Goal: Task Accomplishment & Management: Manage account settings

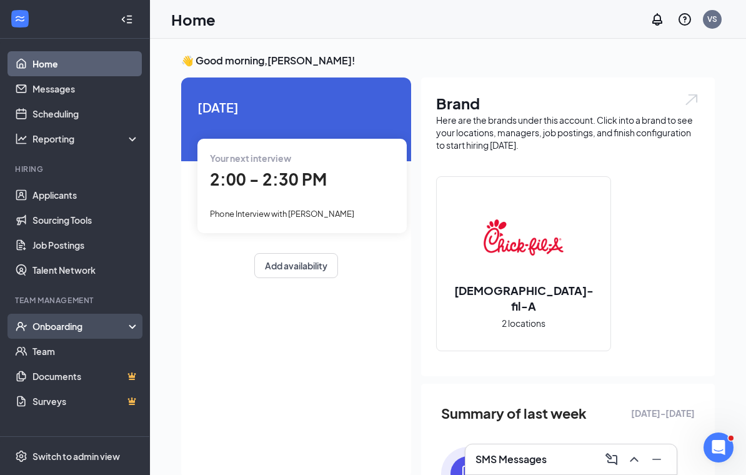
click at [81, 335] on div "Onboarding" at bounding box center [75, 325] width 150 height 25
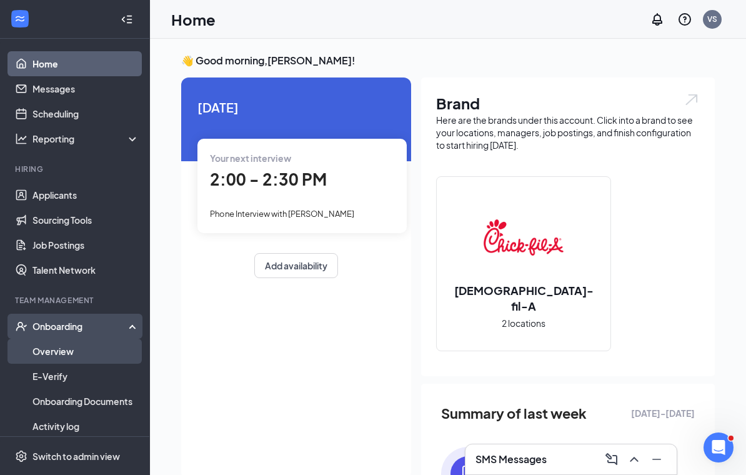
click at [96, 354] on link "Overview" at bounding box center [85, 350] width 107 height 25
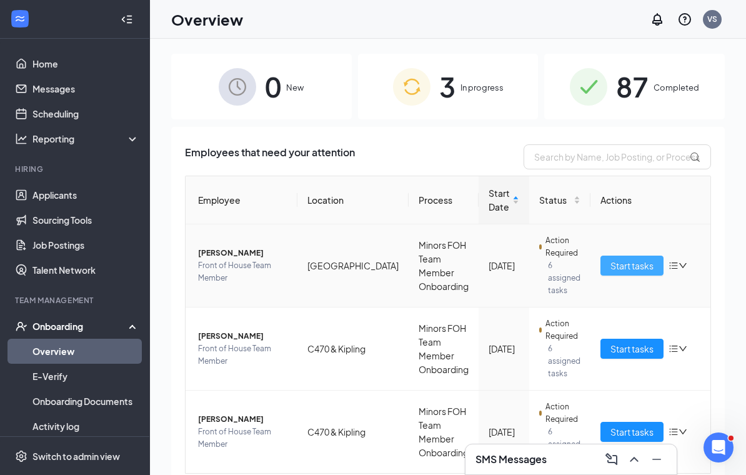
click at [629, 263] on span "Start tasks" at bounding box center [631, 265] width 43 height 14
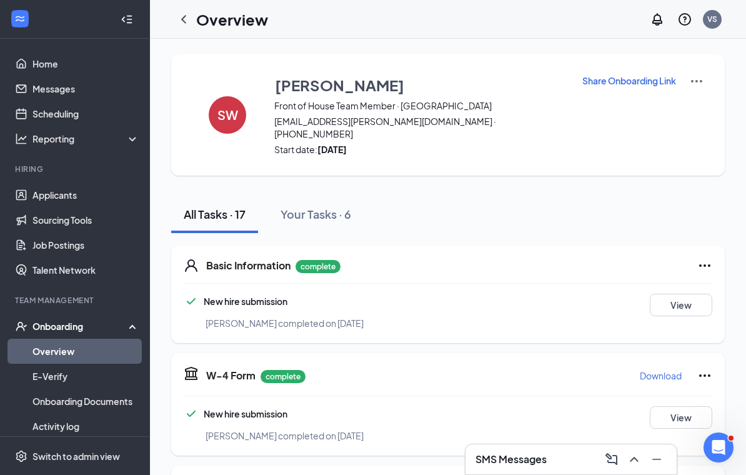
click at [619, 78] on p "Share Onboarding Link" at bounding box center [629, 80] width 94 height 12
type textarea "Hi Scout, This is a gentle reminder to complete your onboarding before your fir…"
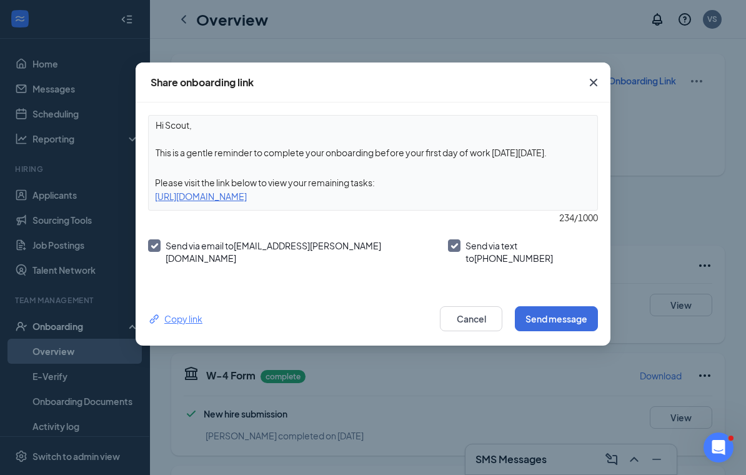
click at [167, 316] on div "Copy link" at bounding box center [175, 319] width 54 height 14
click at [596, 80] on icon "Cross" at bounding box center [592, 82] width 7 height 7
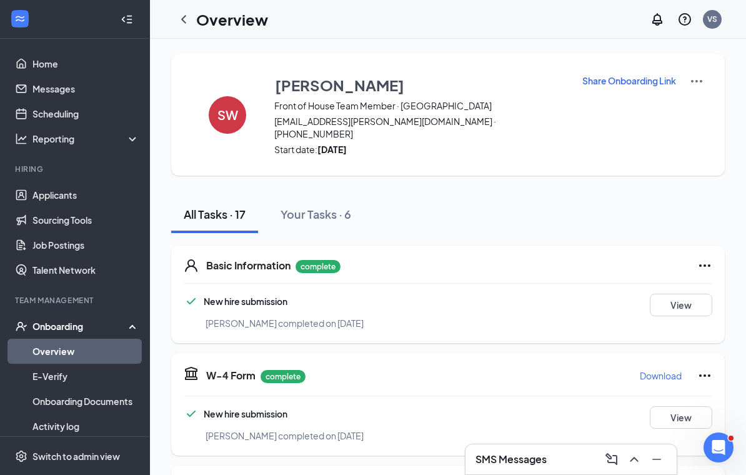
click at [511, 454] on h3 "SMS Messages" at bounding box center [510, 459] width 71 height 14
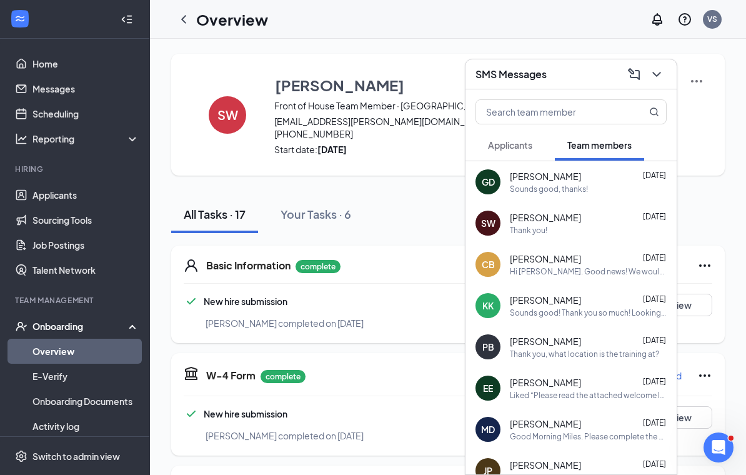
click at [549, 222] on span "[PERSON_NAME]" at bounding box center [544, 217] width 71 height 12
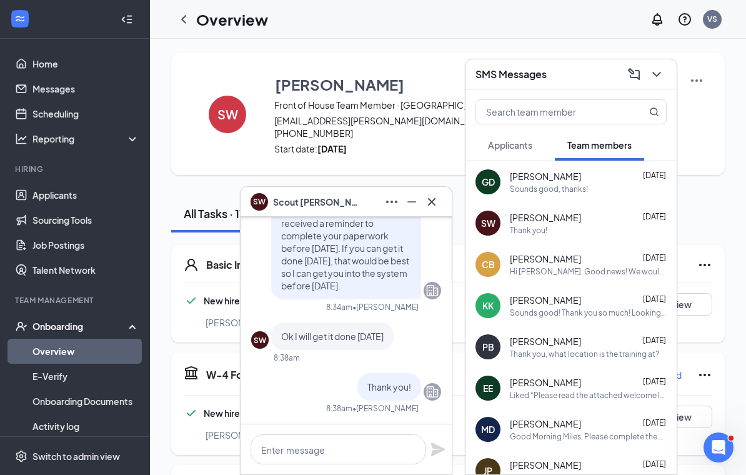
scroll to position [2, 0]
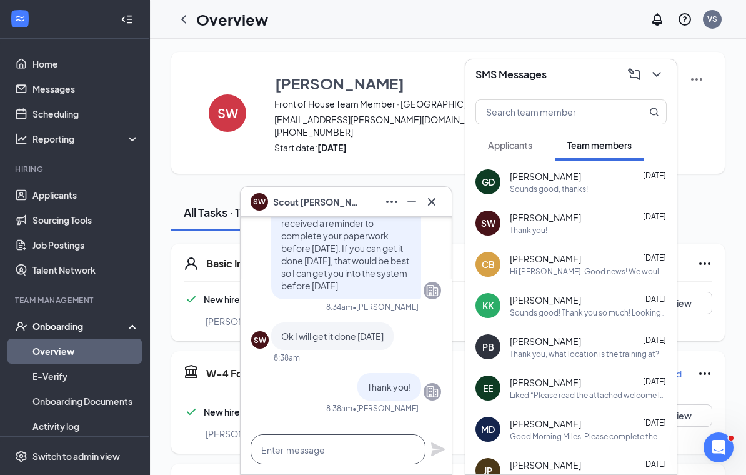
click at [298, 443] on textarea at bounding box center [337, 449] width 175 height 30
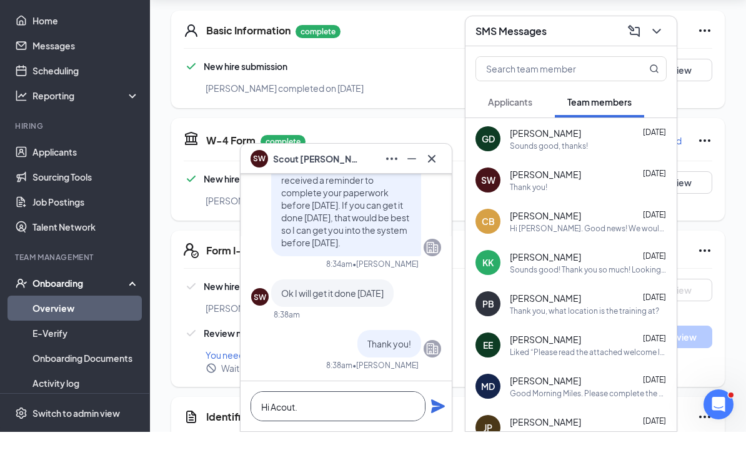
click at [271, 434] on textarea "Hi Acout." at bounding box center [337, 449] width 175 height 30
click at [364, 434] on textarea "Hi Scout." at bounding box center [337, 449] width 175 height 30
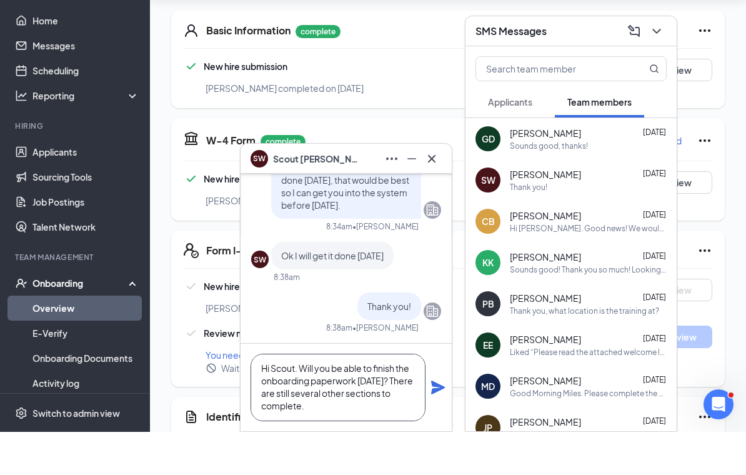
click at [345, 409] on textarea "Hi Scout. Will you be able to finish the onboarding paperwork today? There are …" at bounding box center [337, 429] width 175 height 67
paste textarea "https://www.workstream.us/j/onboarding/db81a1ad/employee?locale=en"
type textarea "Hi Scout. Will you be able to finish the onboarding paperwork today? There are …"
click at [435, 423] on icon "Plane" at bounding box center [438, 430] width 14 height 14
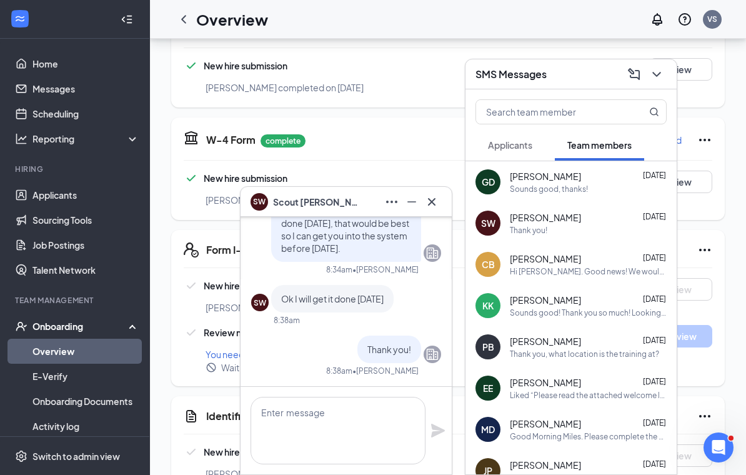
scroll to position [0, 0]
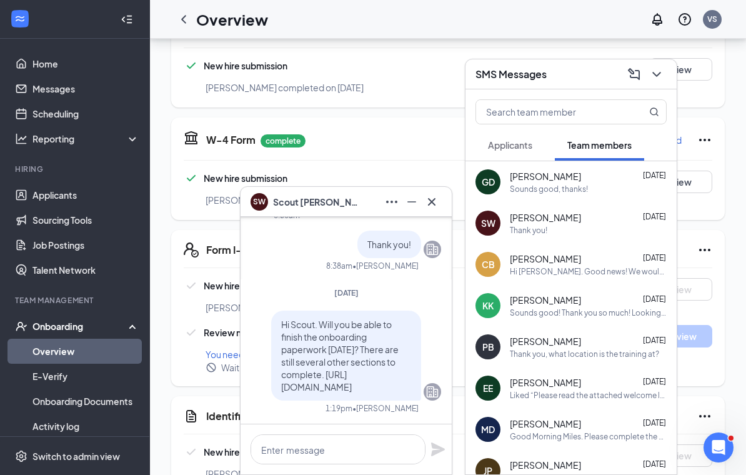
click at [343, 368] on span "Hi Scout. Will you be able to finish the onboarding paperwork today? There are …" at bounding box center [339, 355] width 117 height 74
click at [431, 199] on icon "Cross" at bounding box center [431, 201] width 15 height 15
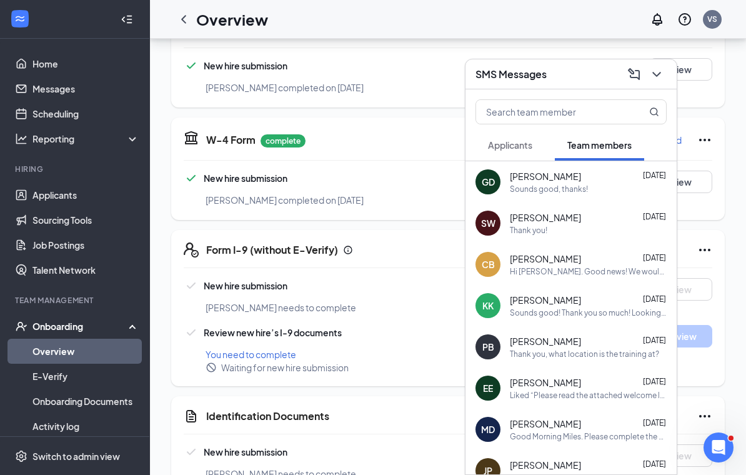
scroll to position [245, 0]
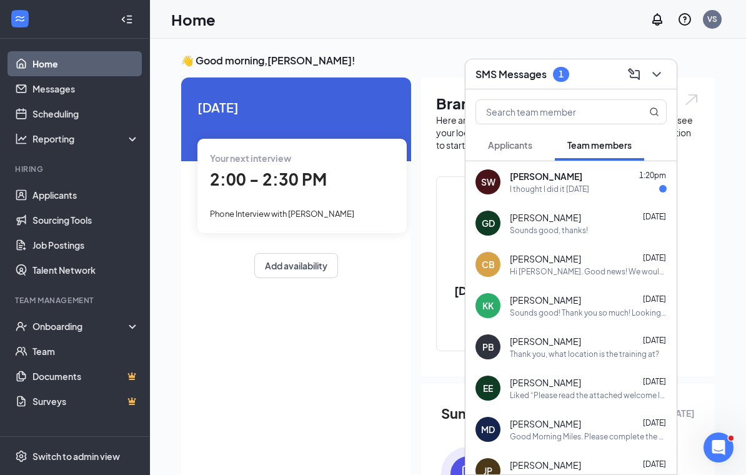
click at [548, 180] on span "[PERSON_NAME]" at bounding box center [545, 176] width 72 height 12
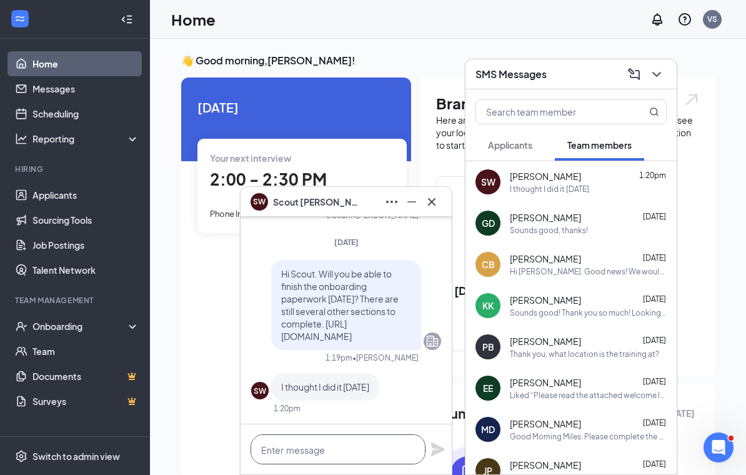
click at [297, 448] on textarea at bounding box center [337, 449] width 175 height 30
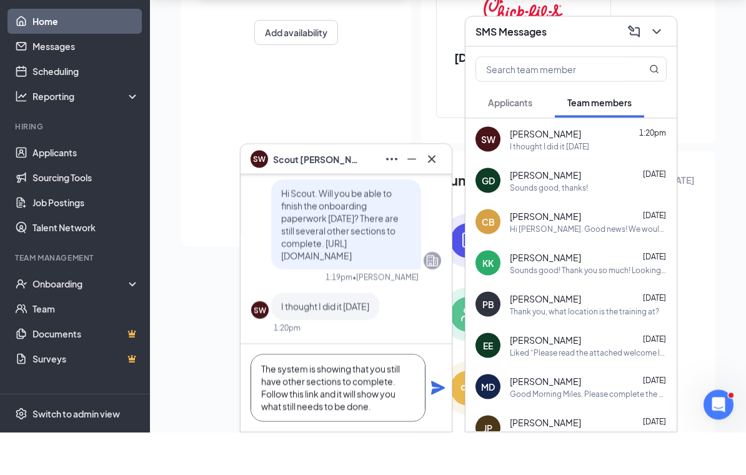
scroll to position [1, 0]
click at [331, 396] on textarea "The system is showing that you still have other sections to complete. Follow th…" at bounding box center [337, 429] width 175 height 67
click at [302, 396] on textarea "The system is showing that you still have other sections to complete. Follow th…" at bounding box center [337, 429] width 175 height 67
click at [357, 396] on textarea "The system is showing that you still have other sections to complete. Follow th…" at bounding box center [337, 429] width 175 height 67
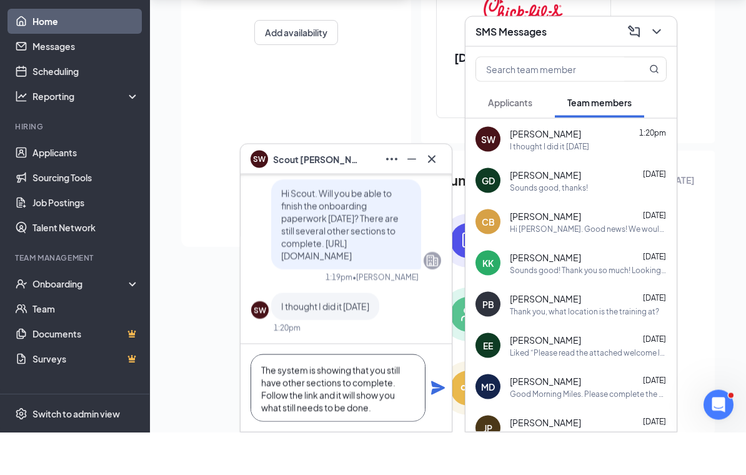
click at [322, 396] on textarea "The system is showing that you still have other sections to complete. Follow th…" at bounding box center [337, 429] width 175 height 67
type textarea "The system is showing that you still have other sections to complete. Follow th…"
click at [438, 423] on icon "Plane" at bounding box center [438, 430] width 14 height 14
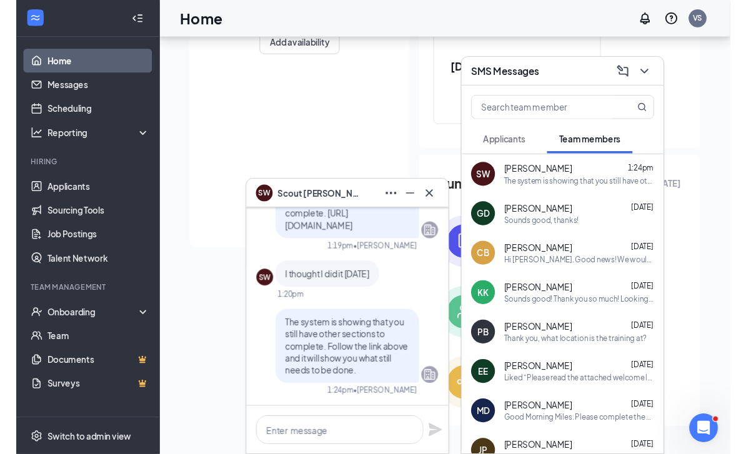
scroll to position [242, 0]
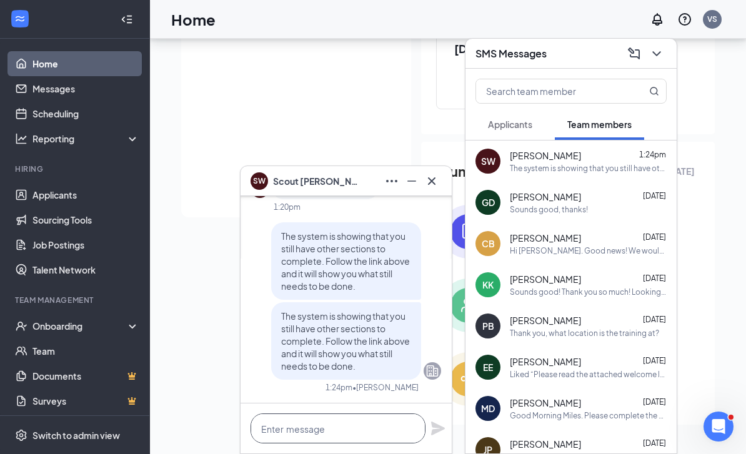
click at [338, 428] on textarea at bounding box center [337, 428] width 175 height 30
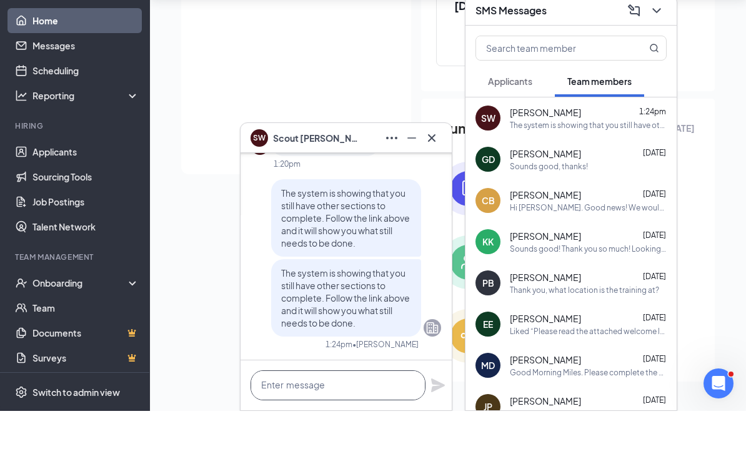
scroll to position [1, 0]
click at [433, 177] on icon "Cross" at bounding box center [431, 180] width 7 height 7
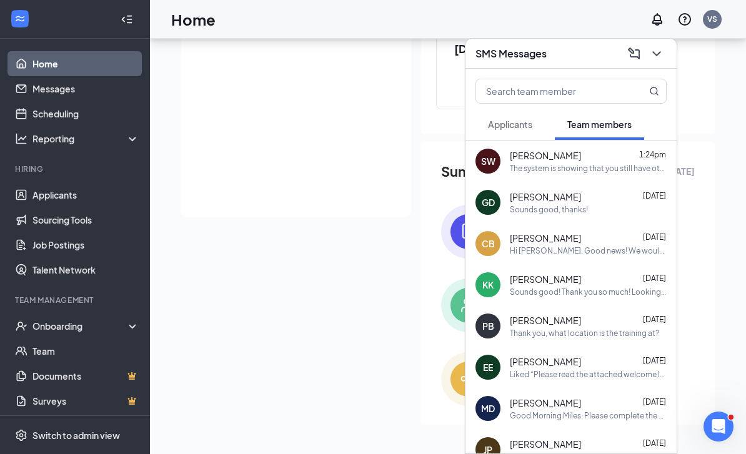
click at [651, 51] on icon "ChevronDown" at bounding box center [656, 53] width 15 height 15
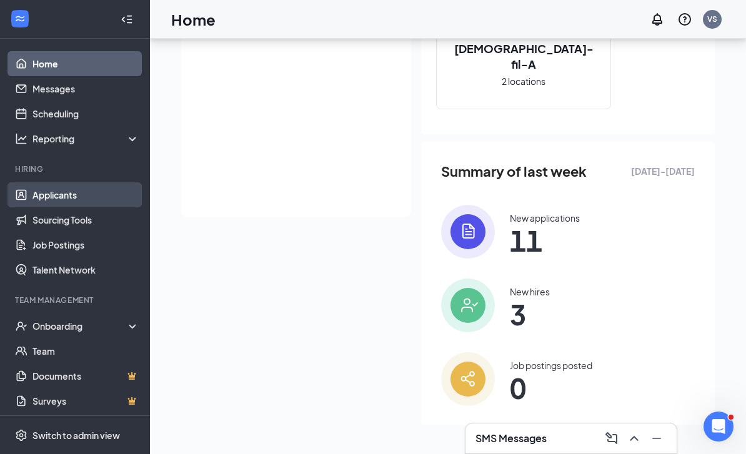
click at [91, 182] on link "Applicants" at bounding box center [85, 194] width 107 height 25
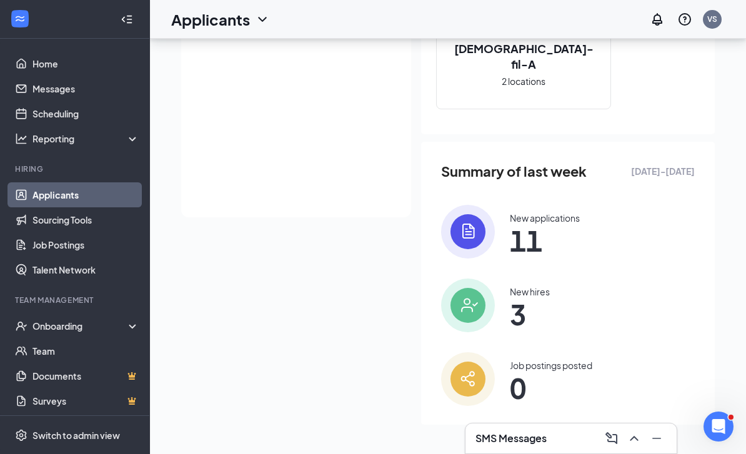
scroll to position [40, 0]
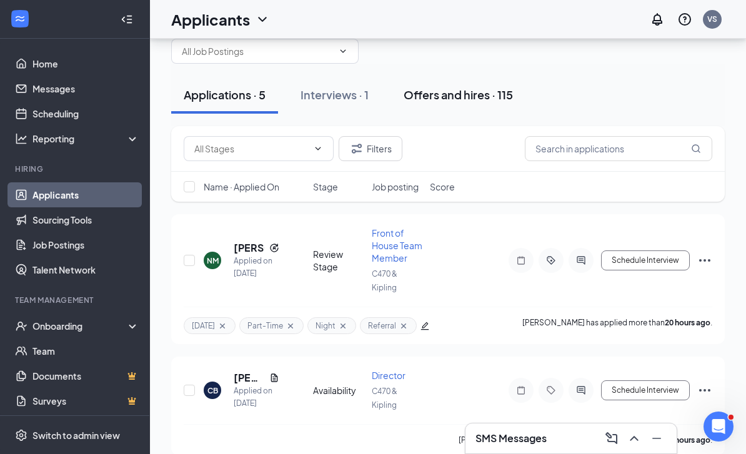
click at [473, 96] on div "Offers and hires · 115" at bounding box center [457, 95] width 109 height 16
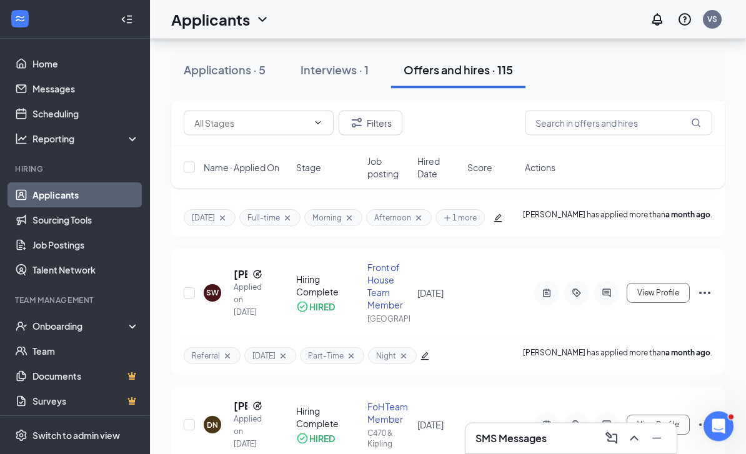
scroll to position [441, 0]
click at [609, 297] on icon "ActiveChat" at bounding box center [606, 293] width 15 height 10
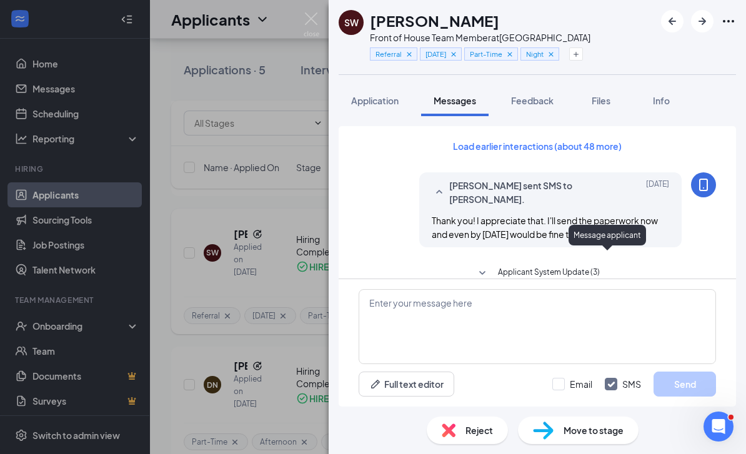
scroll to position [40, 0]
click at [395, 320] on textarea at bounding box center [536, 326] width 357 height 75
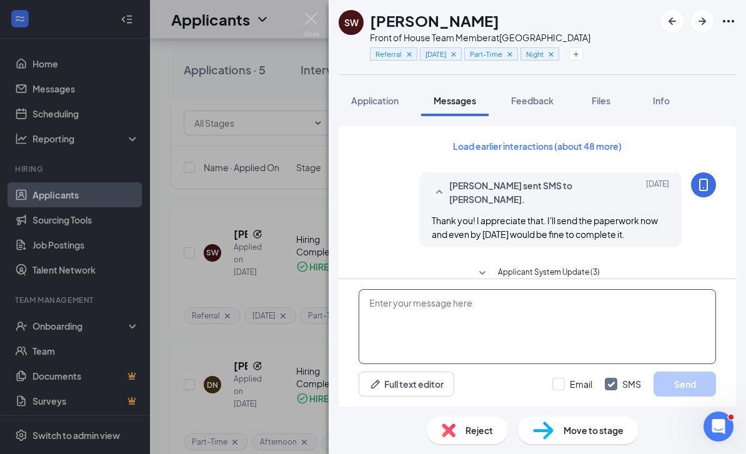
scroll to position [40, 0]
click at [405, 381] on button "Full text editor" at bounding box center [406, 384] width 96 height 25
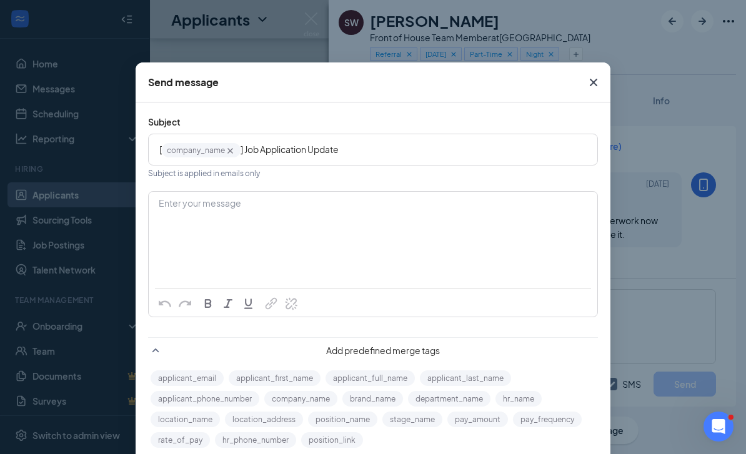
click at [588, 79] on icon "Cross" at bounding box center [593, 82] width 15 height 15
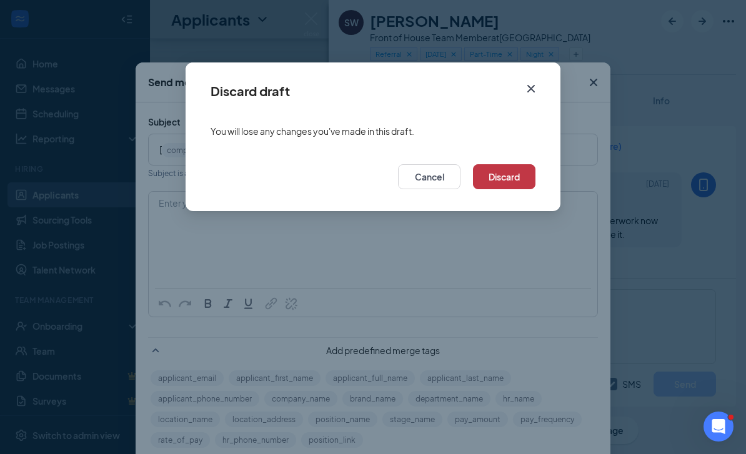
click at [505, 175] on button "Discard" at bounding box center [504, 176] width 62 height 25
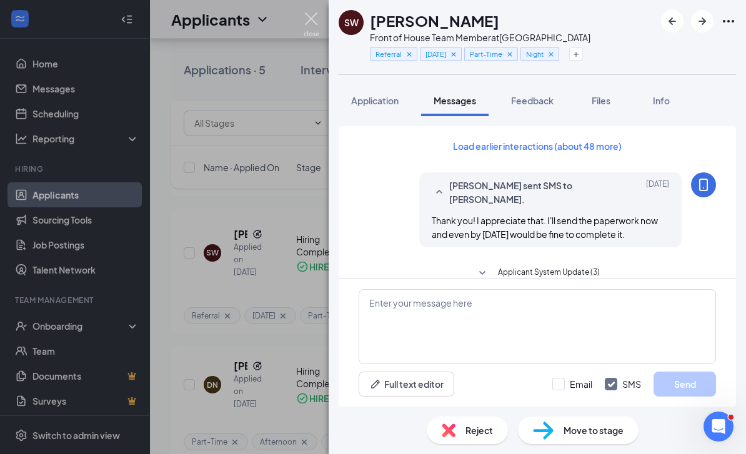
click at [318, 18] on img at bounding box center [311, 24] width 16 height 24
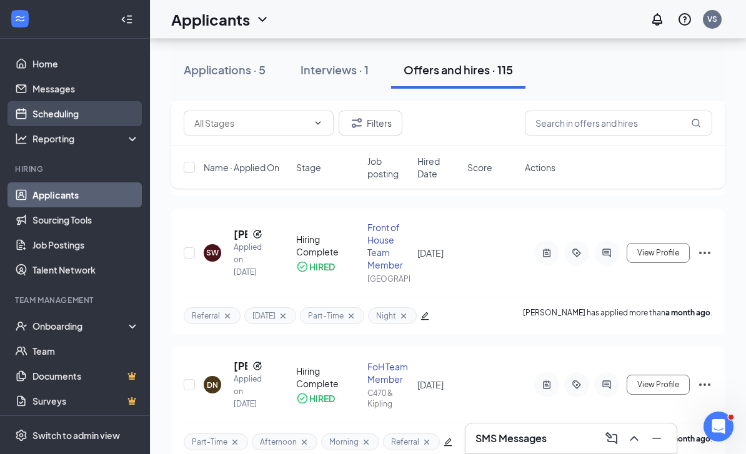
click at [70, 111] on link "Scheduling" at bounding box center [85, 113] width 107 height 25
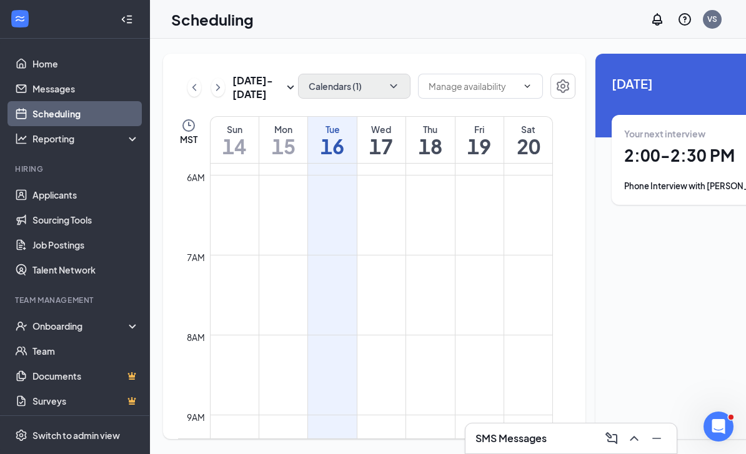
click at [361, 87] on button "Calendars (1)" at bounding box center [354, 86] width 112 height 25
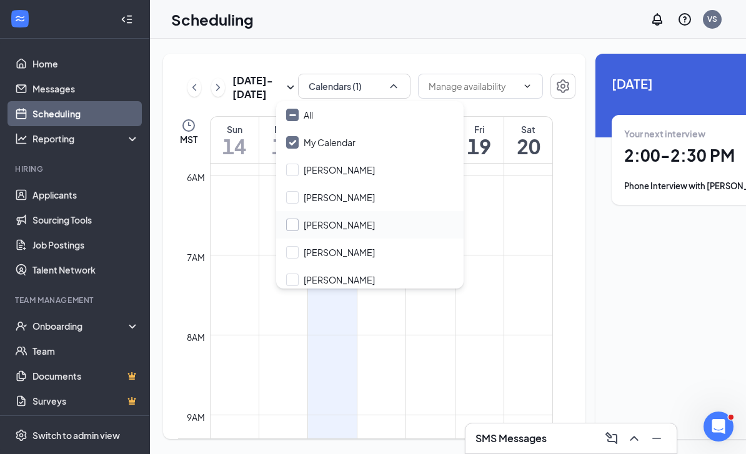
click at [295, 222] on input "Cameron Fahs" at bounding box center [330, 225] width 89 height 12
checkbox input "true"
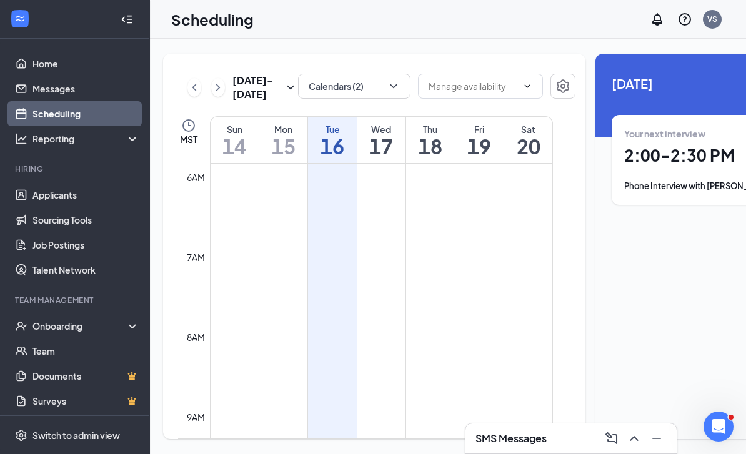
click at [445, 54] on div "Sep 14 - Sep 20 Calendars (2) MST Sun 14 Mon 15 Tue 16 Wed 17 Thu 18 Fri 19 Sat…" at bounding box center [374, 246] width 422 height 385
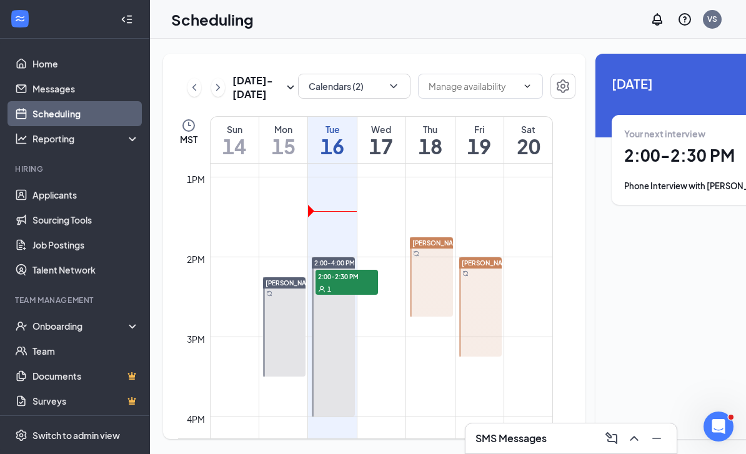
scroll to position [1025, 0]
click at [546, 435] on h3 "SMS Messages" at bounding box center [510, 438] width 71 height 14
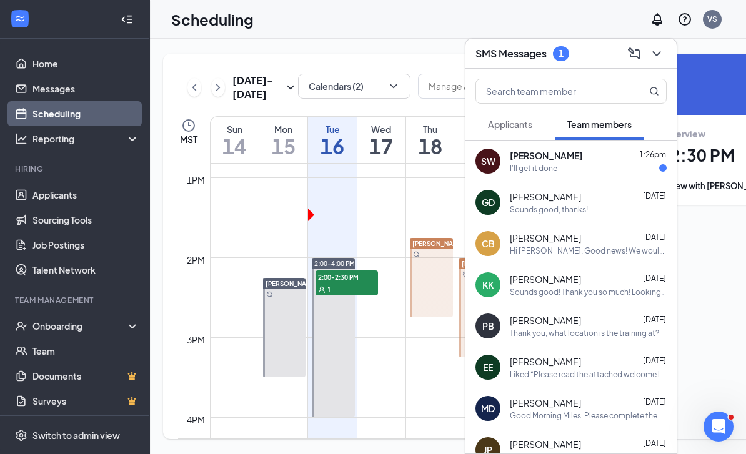
click at [593, 166] on div "I'll get it done" at bounding box center [587, 168] width 157 height 11
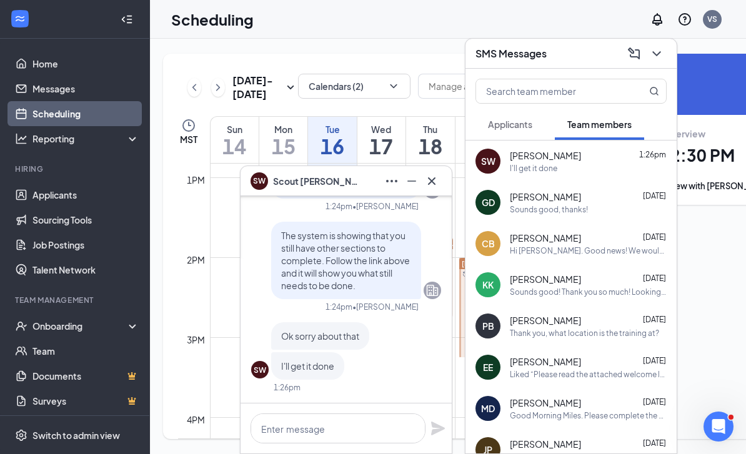
click at [433, 181] on icon "Cross" at bounding box center [431, 181] width 15 height 15
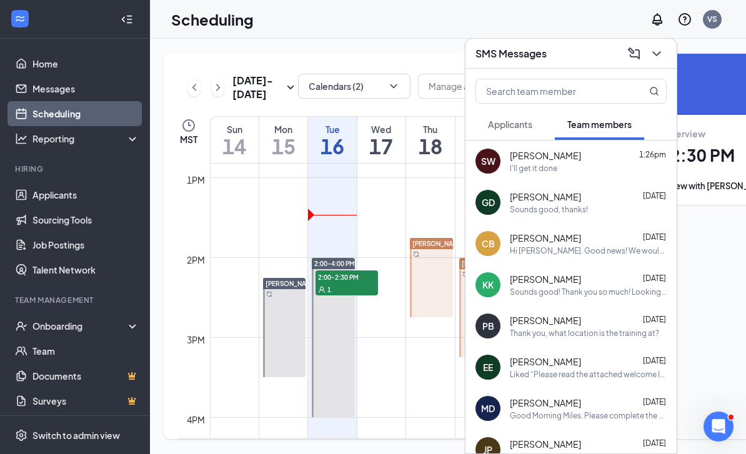
click at [652, 52] on icon "ChevronDown" at bounding box center [656, 53] width 15 height 15
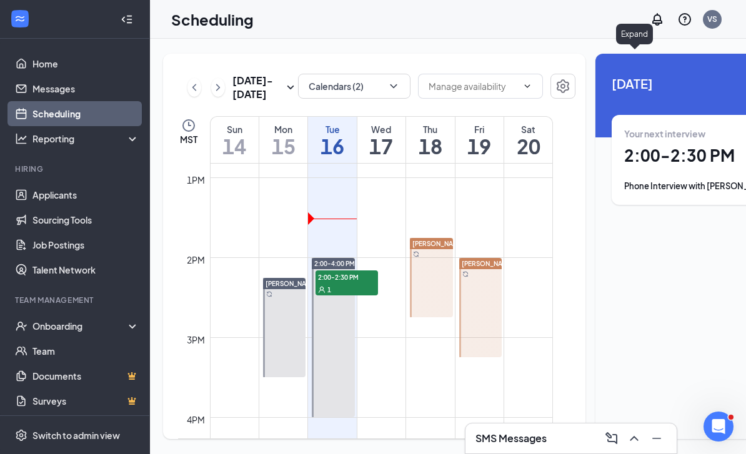
click at [418, 298] on link "Cameron Fahs" at bounding box center [430, 277] width 46 height 80
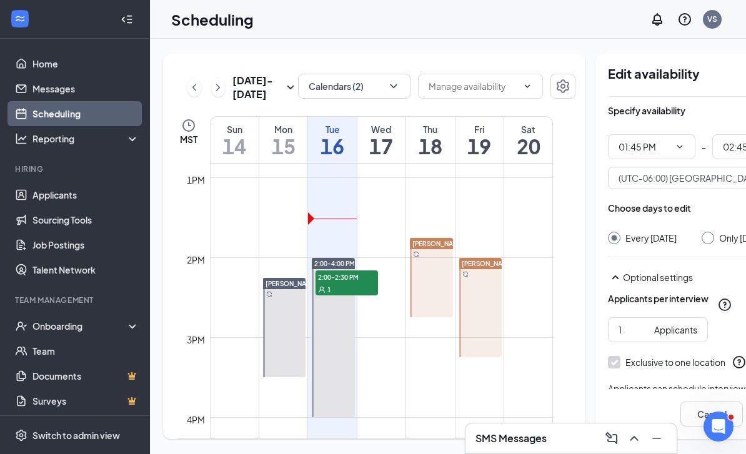
click at [486, 332] on link "Cameron Fahs" at bounding box center [479, 307] width 46 height 100
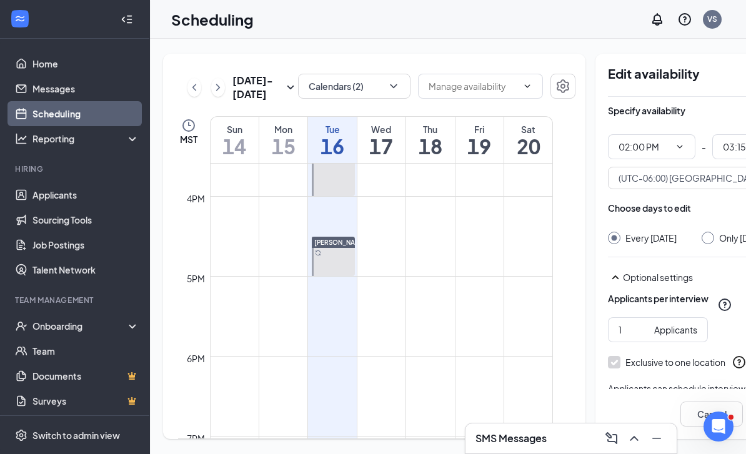
scroll to position [1260, 0]
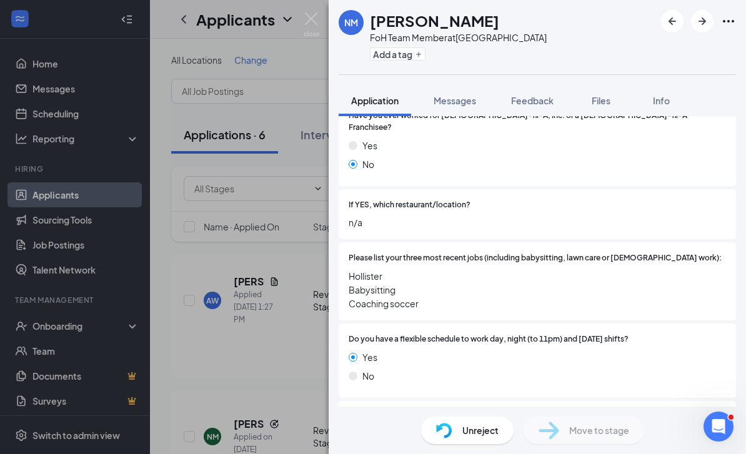
scroll to position [327, 0]
click at [315, 16] on img at bounding box center [311, 24] width 16 height 24
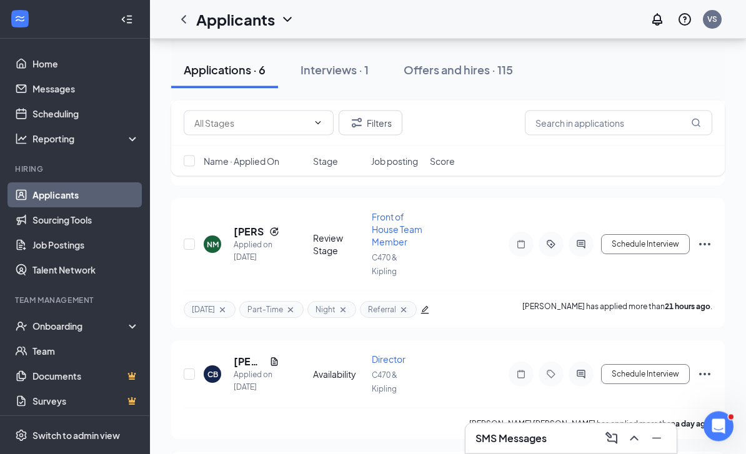
scroll to position [192, 0]
click at [258, 234] on h5 "[PERSON_NAME]" at bounding box center [249, 232] width 31 height 14
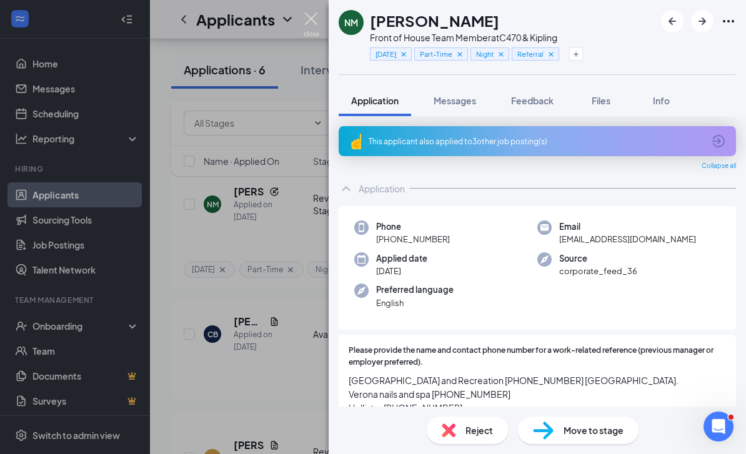
click at [307, 28] on img at bounding box center [311, 24] width 16 height 24
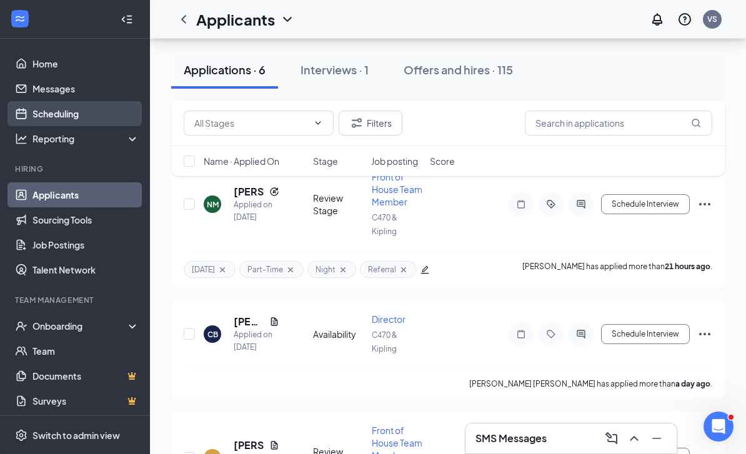
click at [79, 112] on link "Scheduling" at bounding box center [85, 113] width 107 height 25
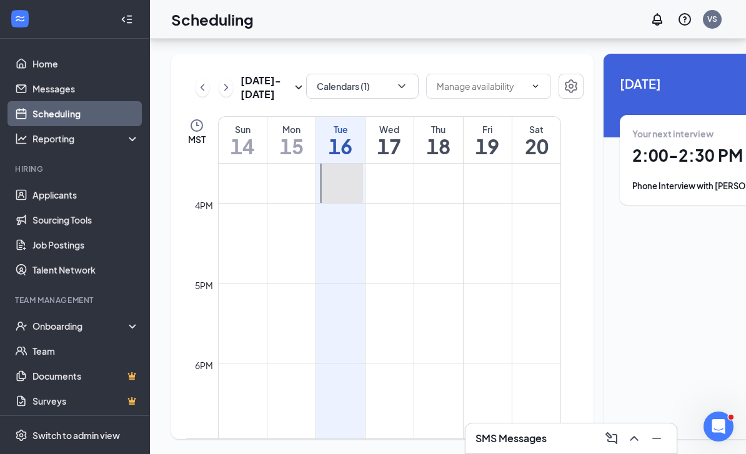
scroll to position [1253, 0]
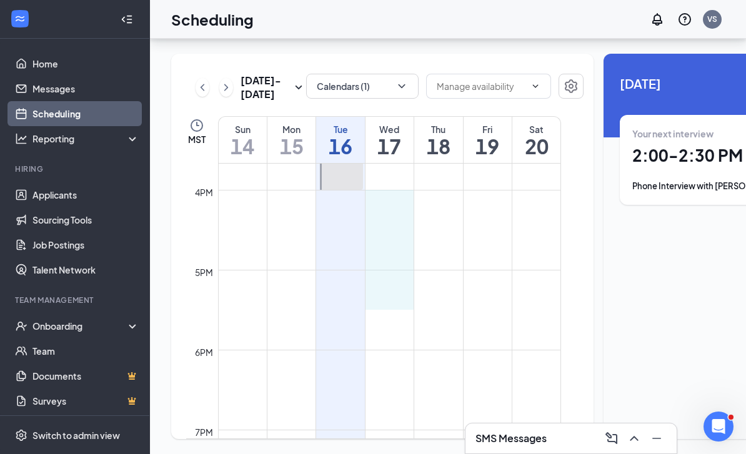
drag, startPoint x: 383, startPoint y: 182, endPoint x: 388, endPoint y: 286, distance: 104.4
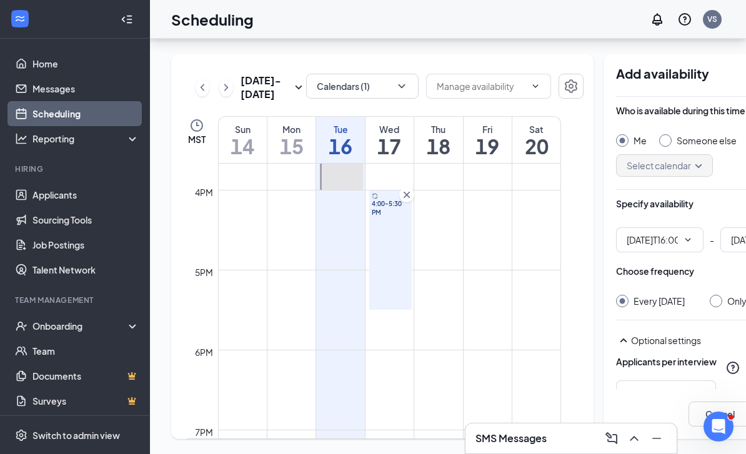
type input "04:00 PM"
type input "05:30 PM"
click at [710, 265] on div "Choose frequency" at bounding box center [718, 277] width 205 height 25
click at [709, 295] on div at bounding box center [715, 301] width 12 height 12
click at [709, 295] on input "Only [DATE]" at bounding box center [713, 299] width 9 height 9
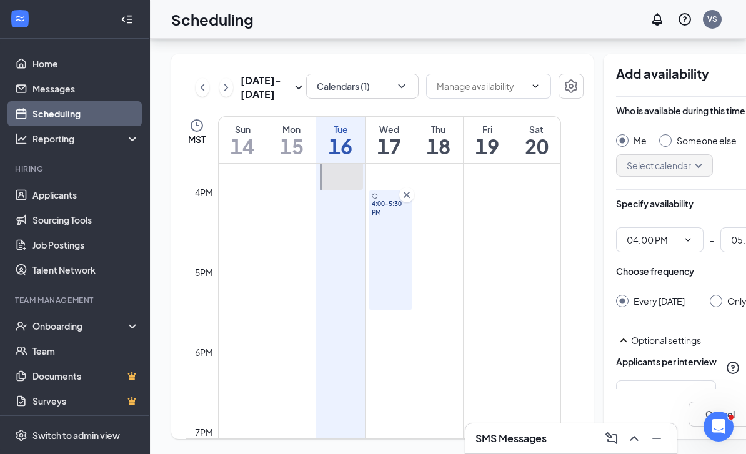
radio input "true"
radio input "false"
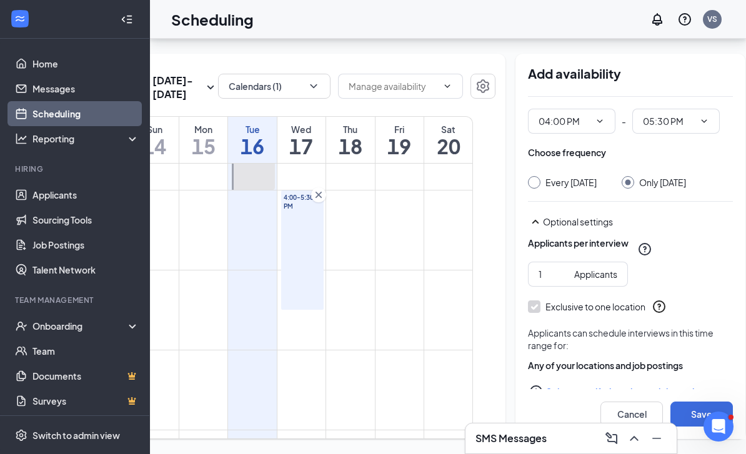
scroll to position [0, 87]
click at [677, 410] on button "Save" at bounding box center [702, 413] width 62 height 25
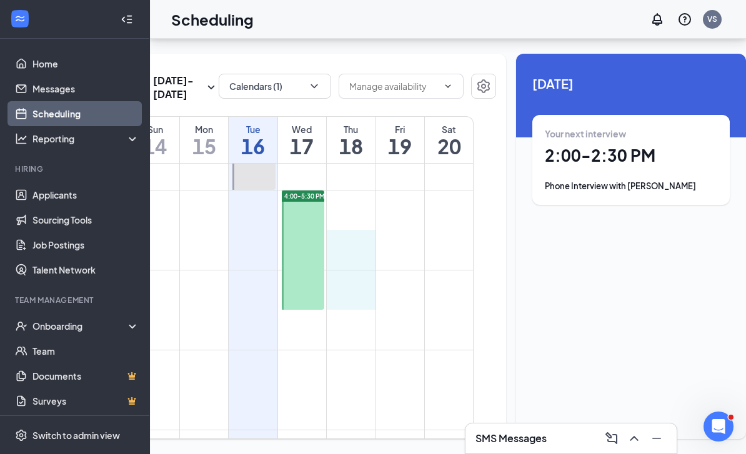
drag, startPoint x: 350, startPoint y: 220, endPoint x: 352, endPoint y: 286, distance: 65.6
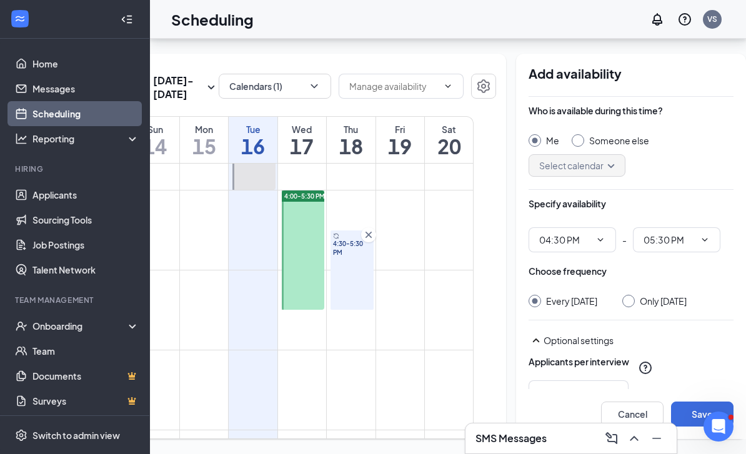
click at [622, 295] on input "Only [DATE]" at bounding box center [626, 299] width 9 height 9
radio input "true"
radio input "false"
click at [676, 412] on button "Save" at bounding box center [702, 413] width 62 height 25
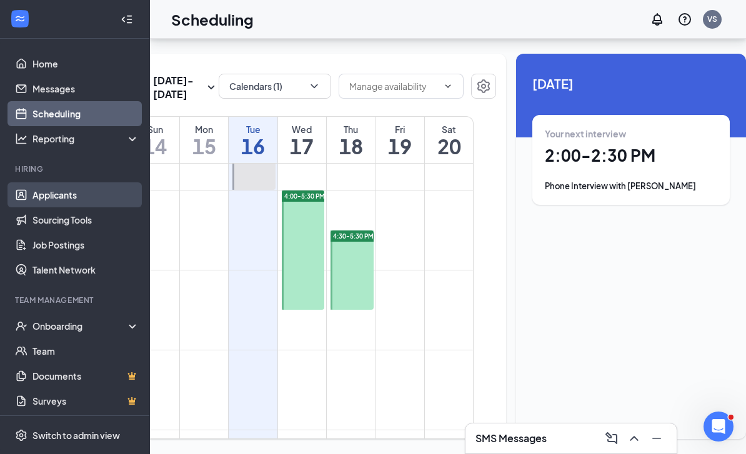
click at [111, 182] on link "Applicants" at bounding box center [85, 194] width 107 height 25
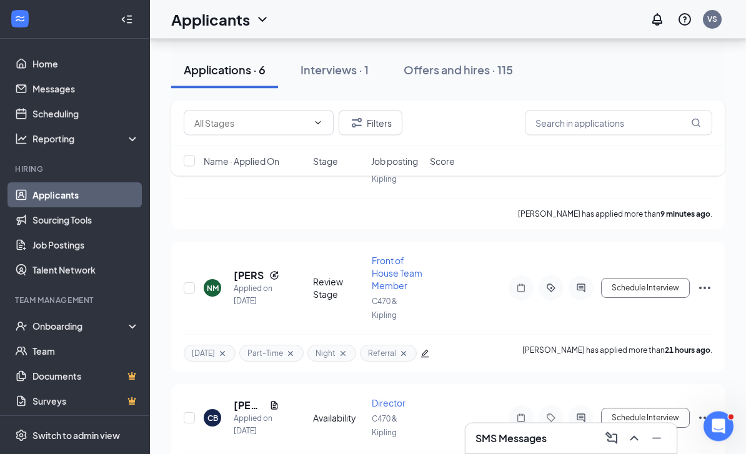
scroll to position [149, 0]
click at [641, 288] on button "Schedule Interview" at bounding box center [645, 287] width 89 height 20
type input "Phone Interview (next stage)"
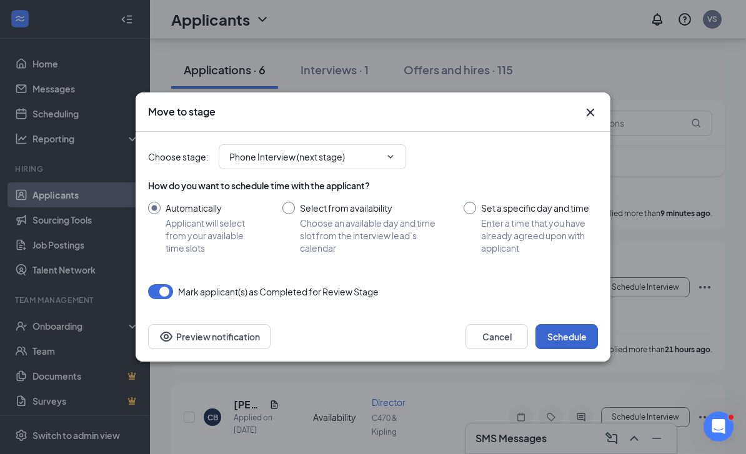
click at [570, 349] on button "Schedule" at bounding box center [566, 336] width 62 height 25
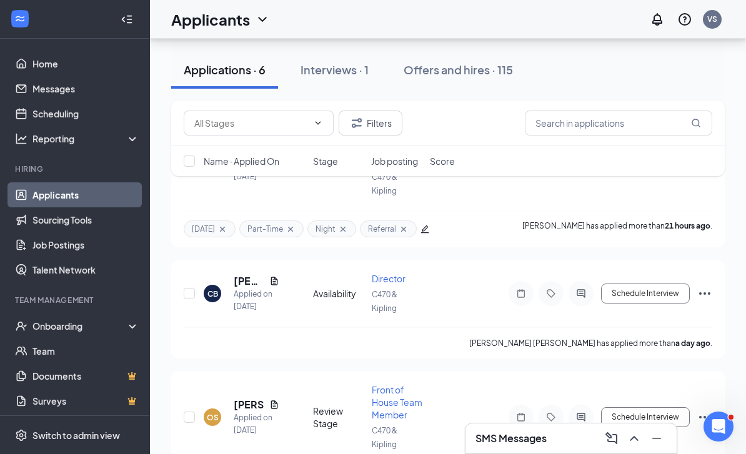
scroll to position [317, 0]
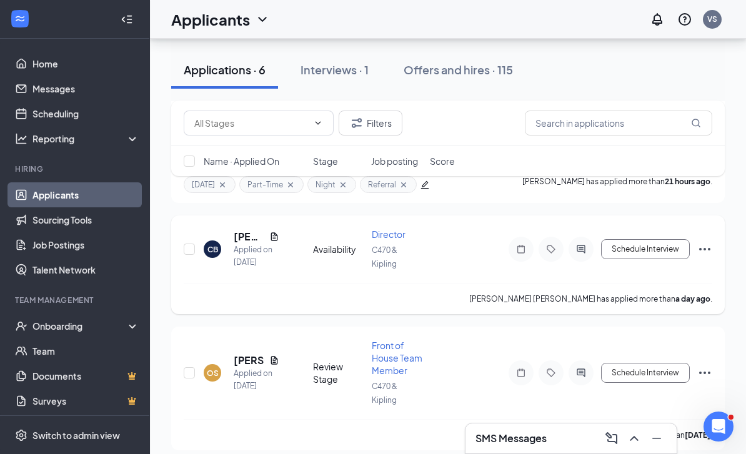
click at [706, 242] on icon "Ellipses" at bounding box center [704, 249] width 15 height 15
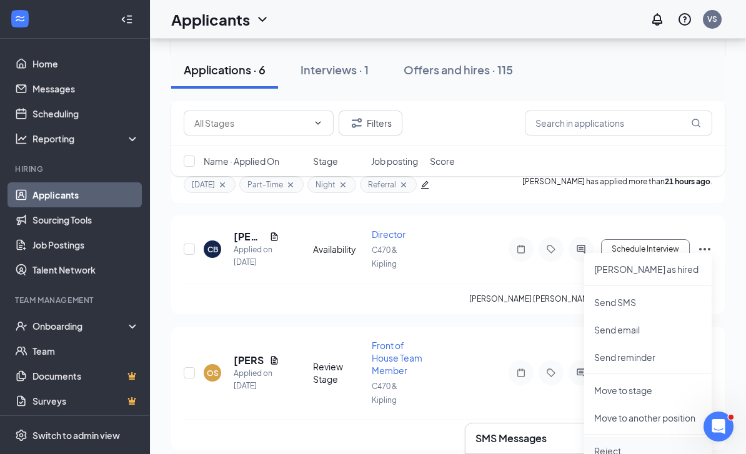
click at [613, 451] on p "Reject" at bounding box center [647, 451] width 107 height 12
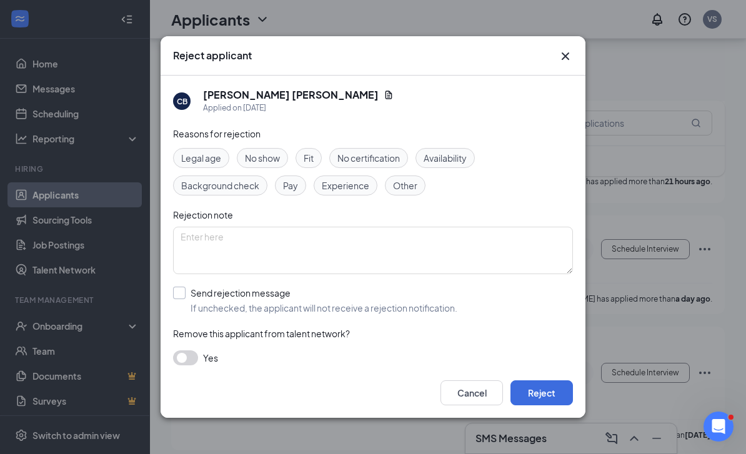
click at [186, 302] on label "Send rejection message If unchecked, the applicant will not receive a rejection…" at bounding box center [315, 300] width 284 height 27
click at [186, 302] on input "Send rejection message If unchecked, the applicant will not receive a rejection…" at bounding box center [315, 300] width 284 height 27
checkbox input "true"
click at [308, 361] on span "Post Interview Rejection Template" at bounding box center [253, 356] width 139 height 19
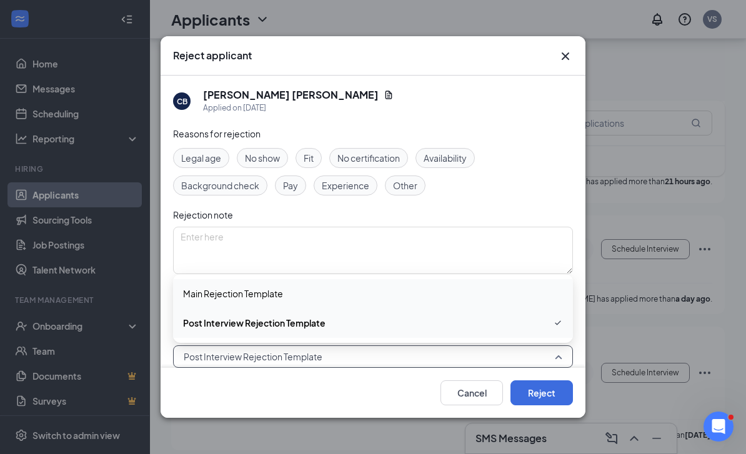
click at [290, 298] on span "Main Rejection Template" at bounding box center [373, 294] width 380 height 14
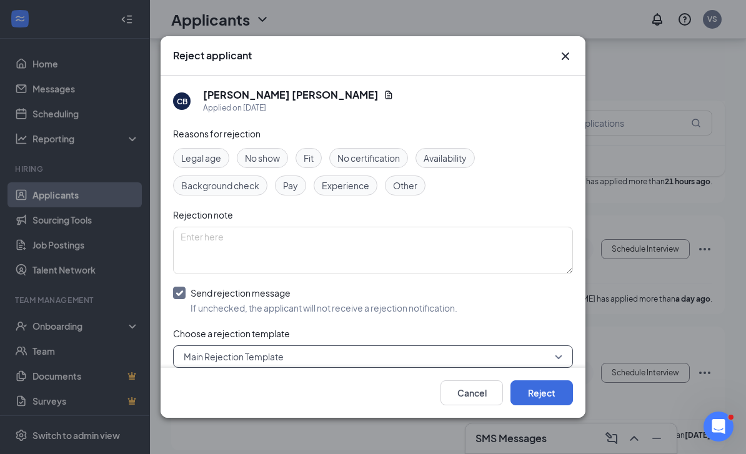
click at [302, 168] on div "Fit" at bounding box center [308, 158] width 26 height 20
click at [544, 405] on button "Reject" at bounding box center [541, 392] width 62 height 25
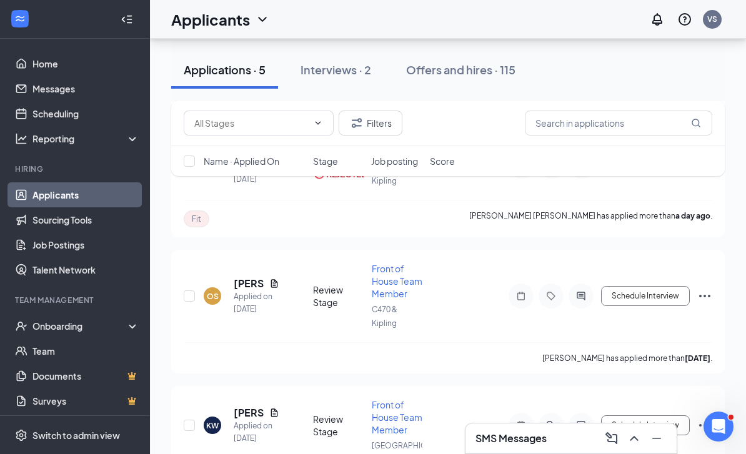
scroll to position [255, 0]
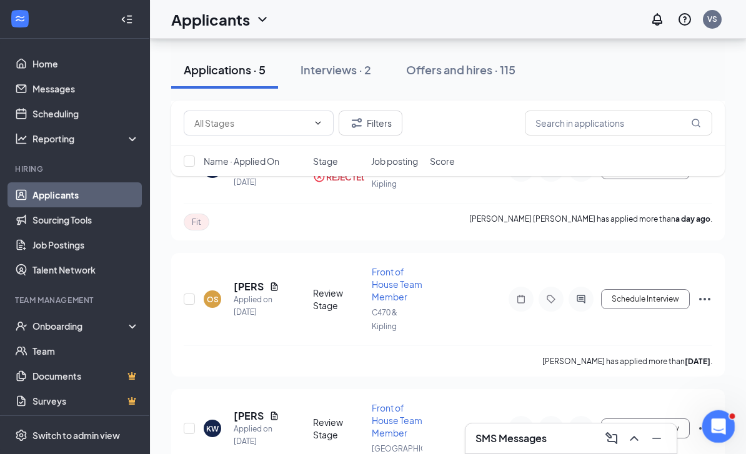
click at [716, 425] on icon "Open Intercom Messenger" at bounding box center [716, 425] width 21 height 21
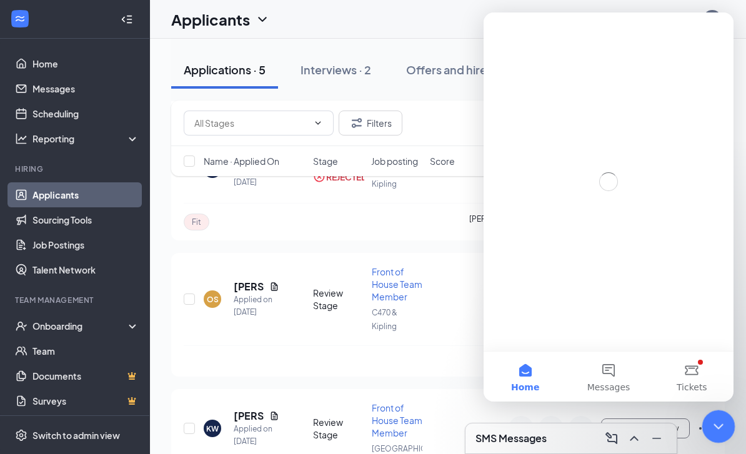
scroll to position [0, 0]
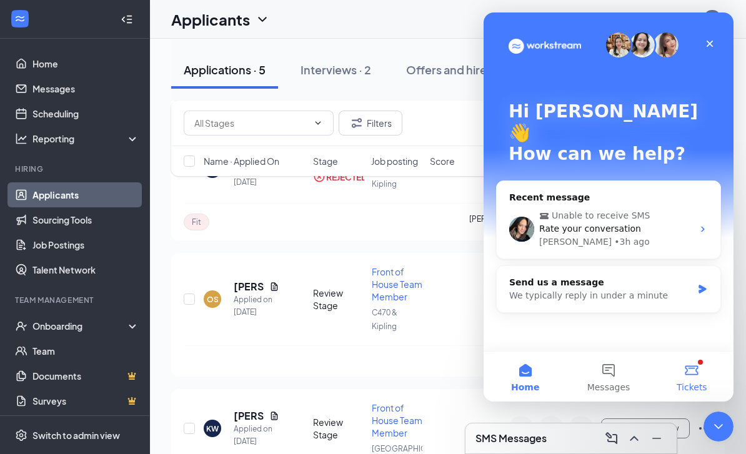
click at [692, 376] on button "Tickets" at bounding box center [691, 377] width 83 height 50
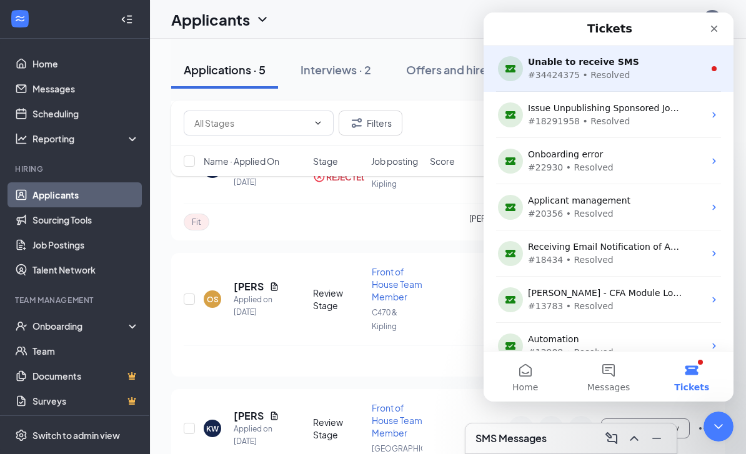
click at [666, 63] on div "Unable to receive SMS" at bounding box center [606, 62] width 156 height 13
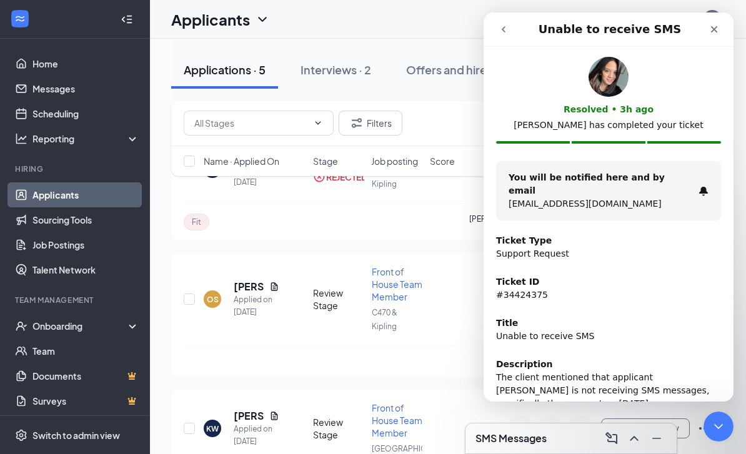
click at [500, 31] on icon "go back" at bounding box center [503, 29] width 10 height 10
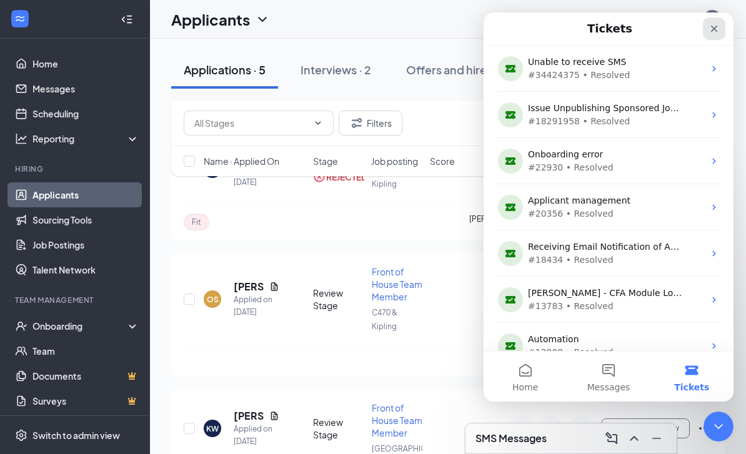
click at [711, 28] on icon "Close" at bounding box center [714, 29] width 10 height 10
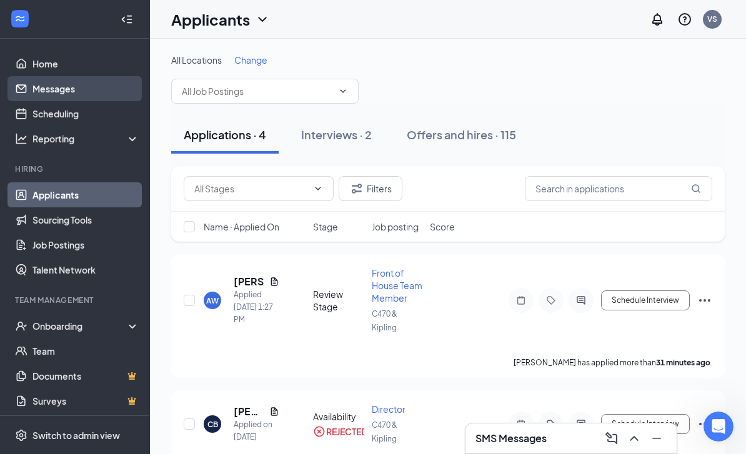
click at [77, 86] on link "Messages" at bounding box center [85, 88] width 107 height 25
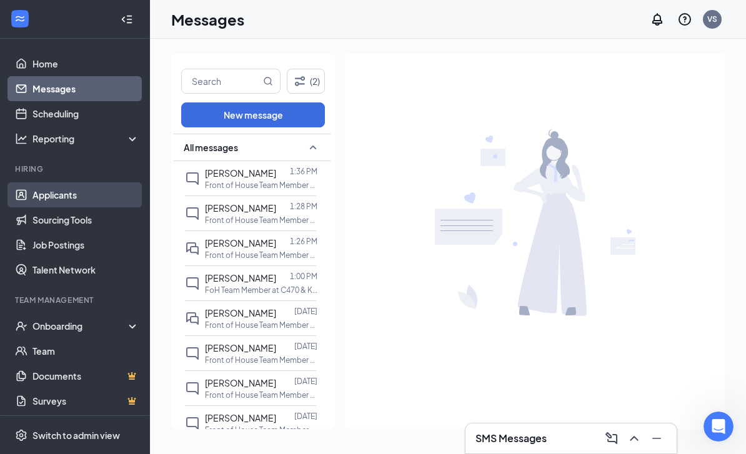
click at [97, 184] on link "Applicants" at bounding box center [85, 194] width 107 height 25
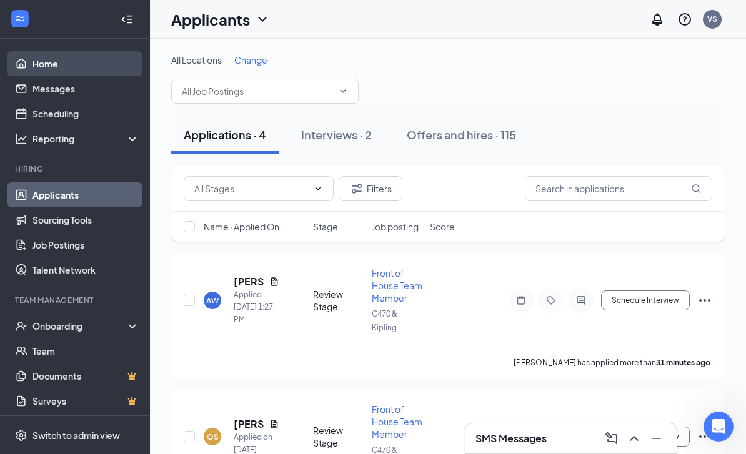
click at [72, 63] on link "Home" at bounding box center [85, 63] width 107 height 25
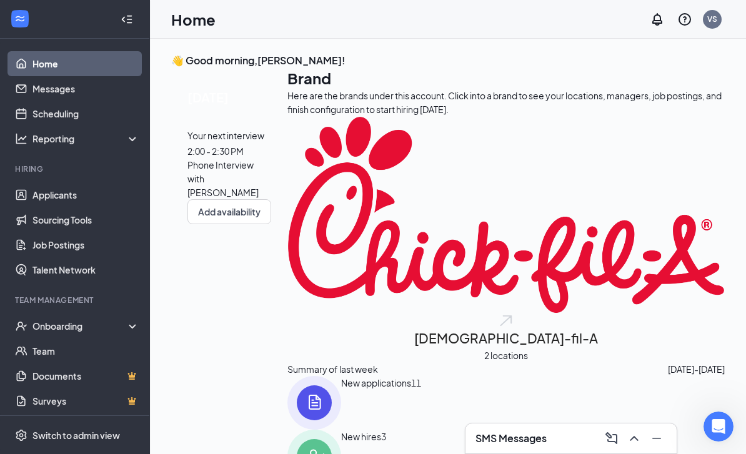
click at [244, 157] on span "2:00 - 2:30 PM" at bounding box center [215, 150] width 56 height 11
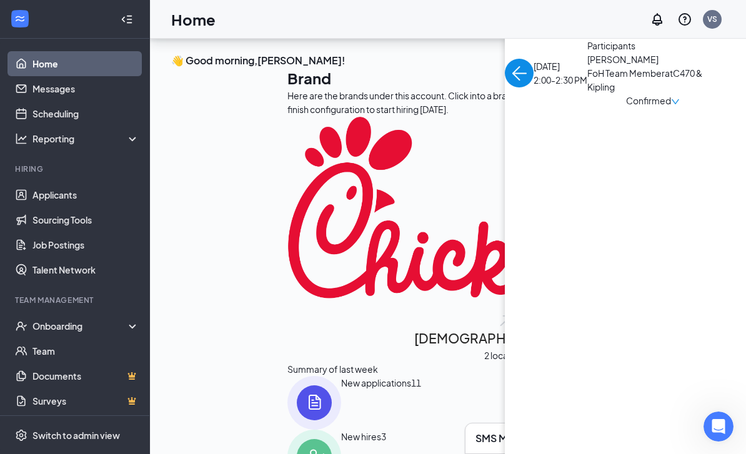
scroll to position [45, 0]
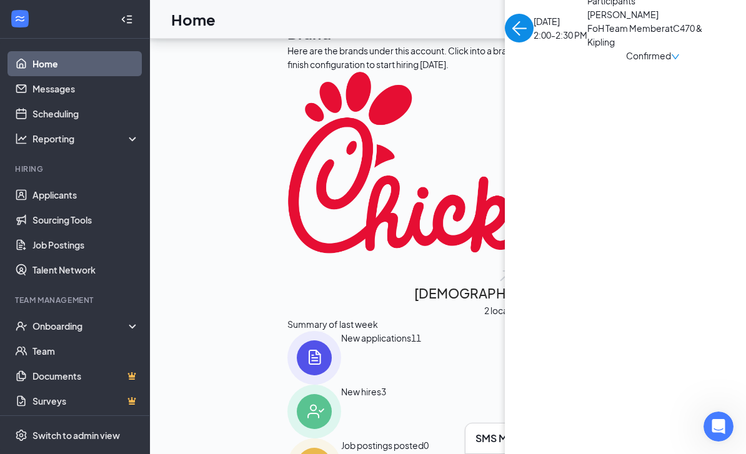
click at [587, 21] on span "[PERSON_NAME]" at bounding box center [652, 14] width 131 height 14
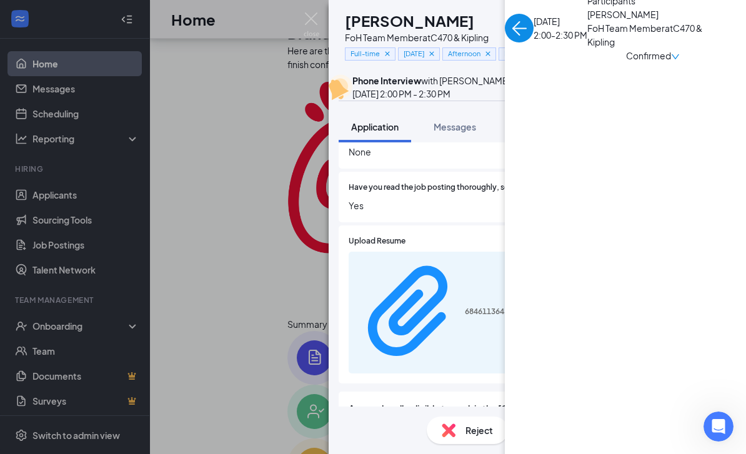
scroll to position [677, 0]
click at [505, 263] on div "684611364518ba143f9133a0e79afd93.pdf" at bounding box center [536, 313] width 377 height 122
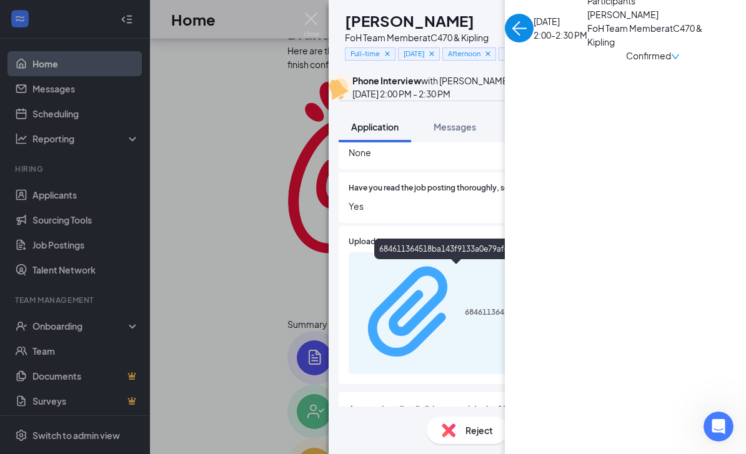
click at [465, 307] on div "684611364518ba143f9133a0e79afd93.pdf" at bounding box center [512, 312] width 94 height 10
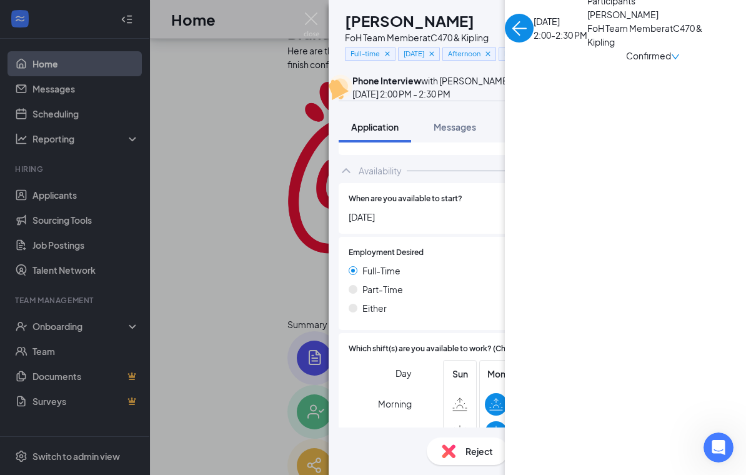
scroll to position [1169, 0]
click at [538, 132] on span "Feedback" at bounding box center [532, 126] width 42 height 11
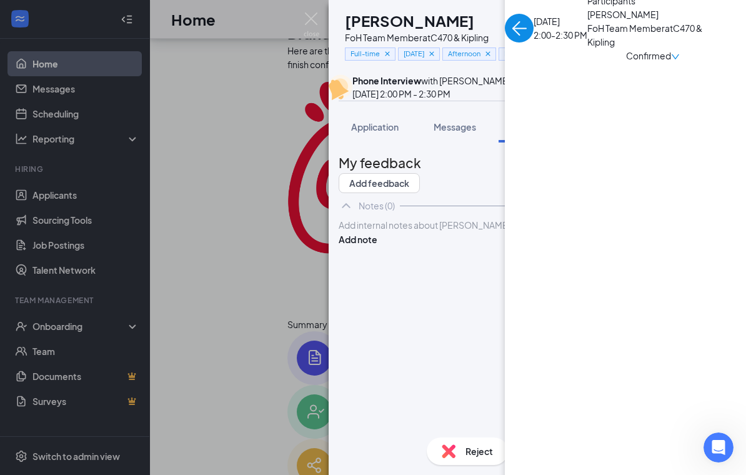
click at [410, 232] on div at bounding box center [537, 225] width 396 height 13
click at [487, 244] on span "[PERSON_NAME] is trained as an EMT/fire fighter. Looking for a FT job to suppor…" at bounding box center [533, 231] width 388 height 24
click at [486, 244] on span "[PERSON_NAME] is trained as an EMT/fire fighter. Looking for a FT job to suppor…" at bounding box center [533, 231] width 388 height 24
click at [573, 245] on div "[PERSON_NAME] is trained as an EMT/fire fighter. Looking for a FT job to suppor…" at bounding box center [537, 232] width 396 height 26
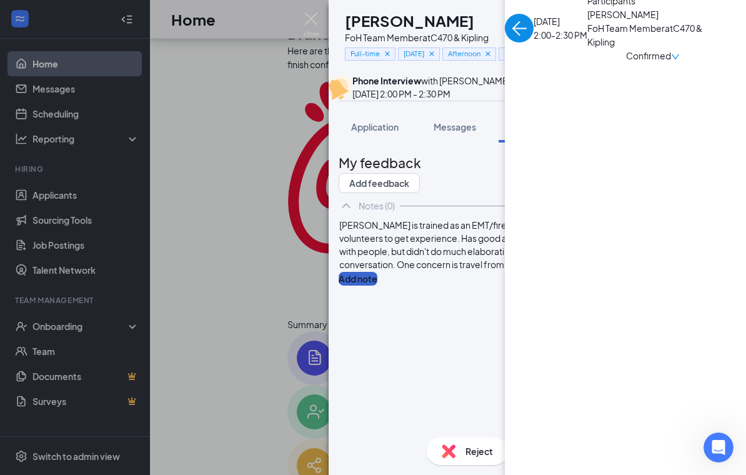
click at [377, 285] on button "Add note" at bounding box center [357, 279] width 39 height 14
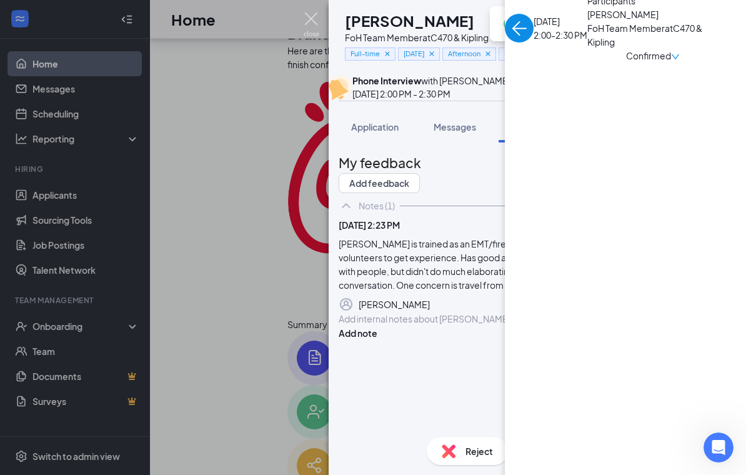
click at [316, 25] on img at bounding box center [311, 24] width 16 height 24
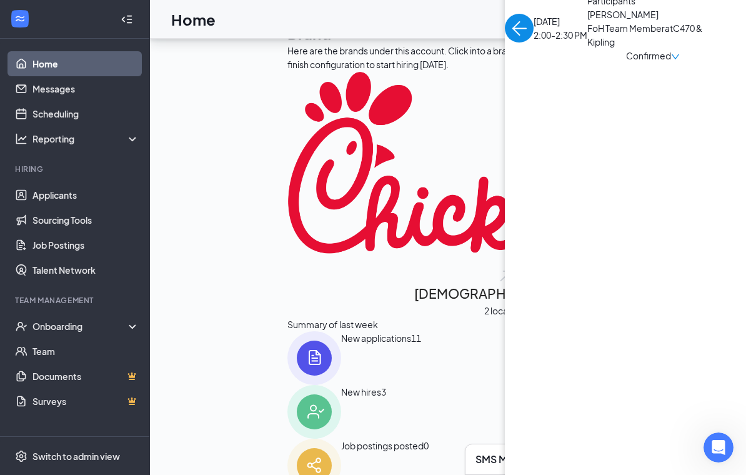
click at [504, 62] on div "[DATE] 2:00-2:30 PM Participants [PERSON_NAME] FoH Team Member at C470 & Kiplin…" at bounding box center [624, 28] width 241 height 69
click at [504, 42] on img "back-button" at bounding box center [518, 28] width 29 height 29
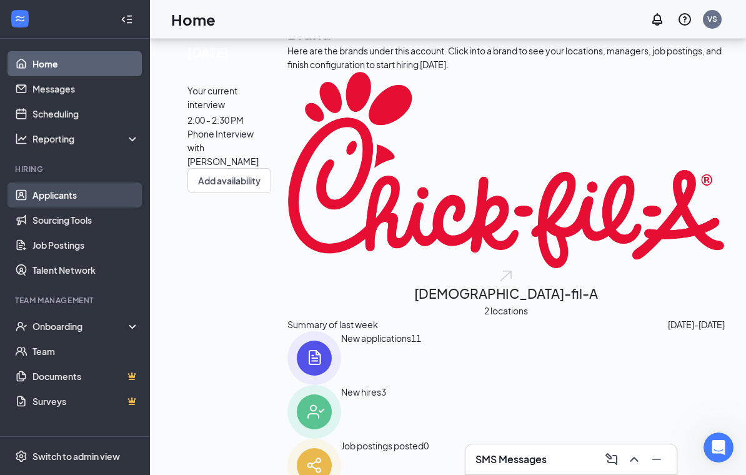
click at [99, 187] on link "Applicants" at bounding box center [85, 194] width 107 height 25
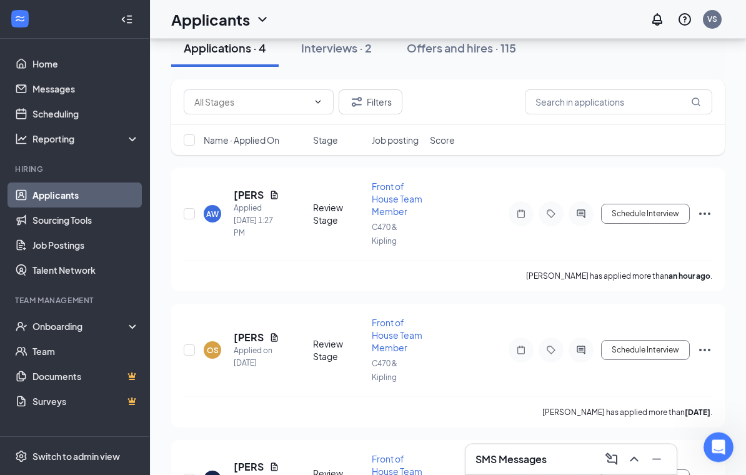
scroll to position [93, 0]
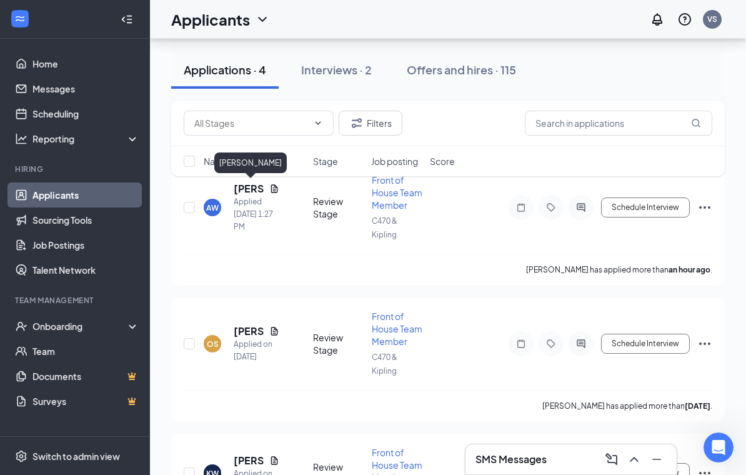
click at [277, 186] on div "Filters Name · Applied On Stage Job posting Score" at bounding box center [447, 145] width 553 height 88
click at [278, 186] on div "Filters Name · Applied On Stage Job posting Score" at bounding box center [447, 145] width 553 height 88
click at [247, 206] on div "Applied [DATE] 1:27 PM" at bounding box center [257, 213] width 46 height 37
click at [278, 188] on div "Filters Name · Applied On Stage Job posting Score" at bounding box center [447, 145] width 553 height 88
click at [278, 186] on div "Filters Name · Applied On Stage Job posting Score" at bounding box center [447, 145] width 553 height 88
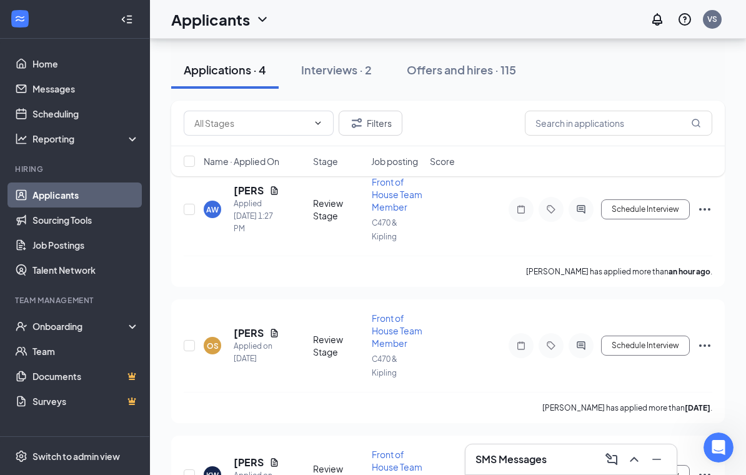
scroll to position [92, 0]
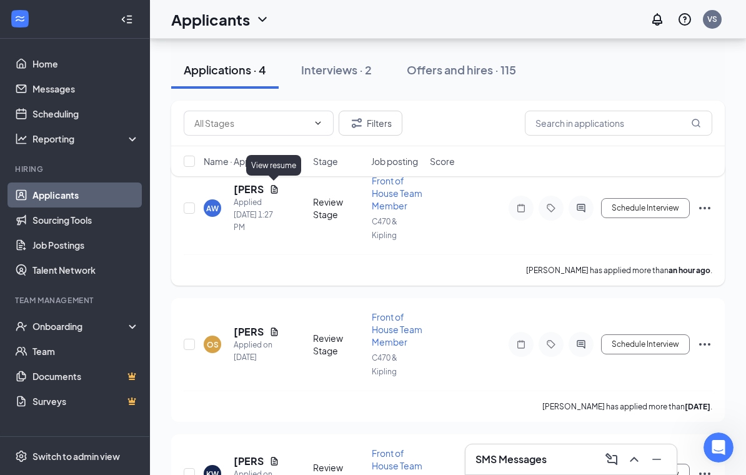
click at [272, 189] on icon "Document" at bounding box center [274, 189] width 10 height 10
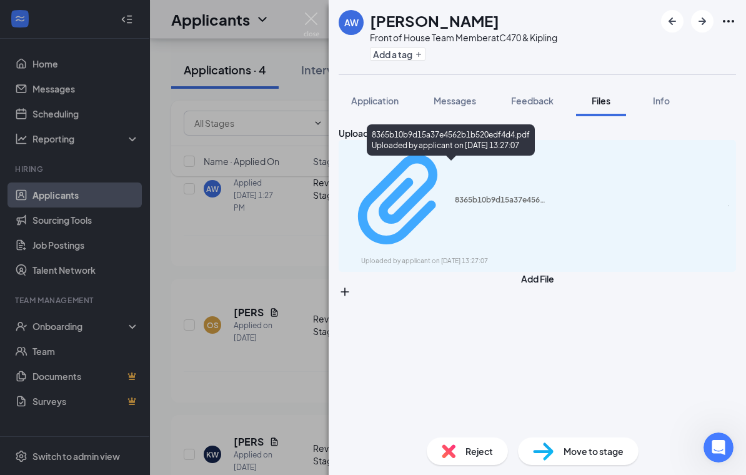
click at [499, 195] on div "8365b10b9d15a37e4562b1b520edf4d4.pdf" at bounding box center [502, 200] width 94 height 10
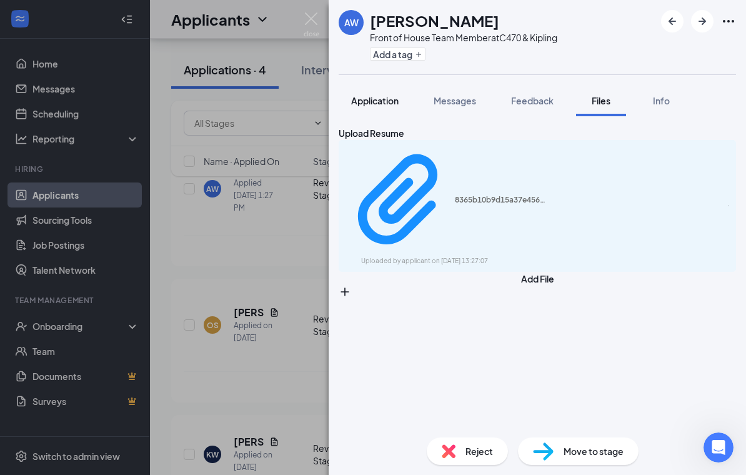
click at [389, 95] on span "Application" at bounding box center [374, 100] width 47 height 11
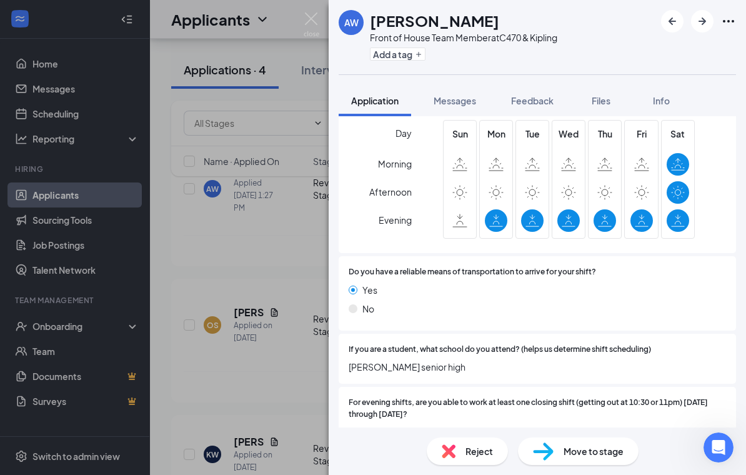
scroll to position [1340, 0]
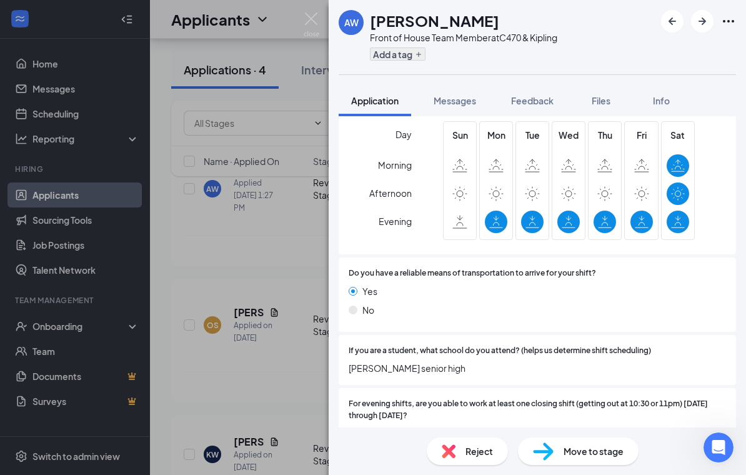
click at [398, 51] on button "Add a tag" at bounding box center [398, 53] width 56 height 13
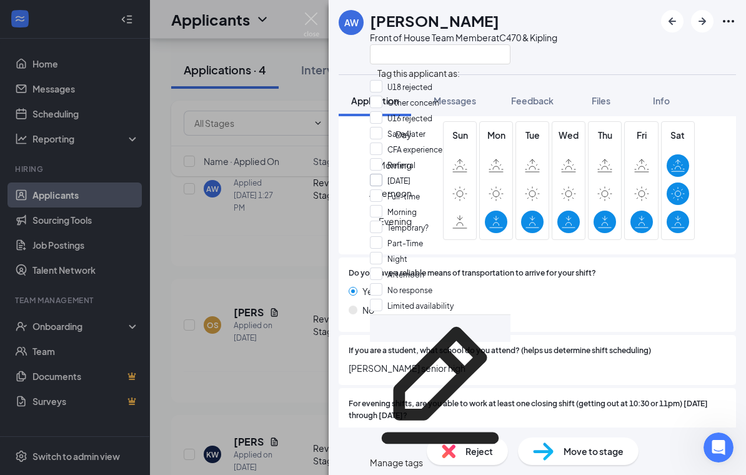
click at [383, 187] on input "[DATE]" at bounding box center [390, 181] width 41 height 14
checkbox input "true"
click at [385, 172] on input "Referral" at bounding box center [393, 165] width 46 height 14
checkbox input "true"
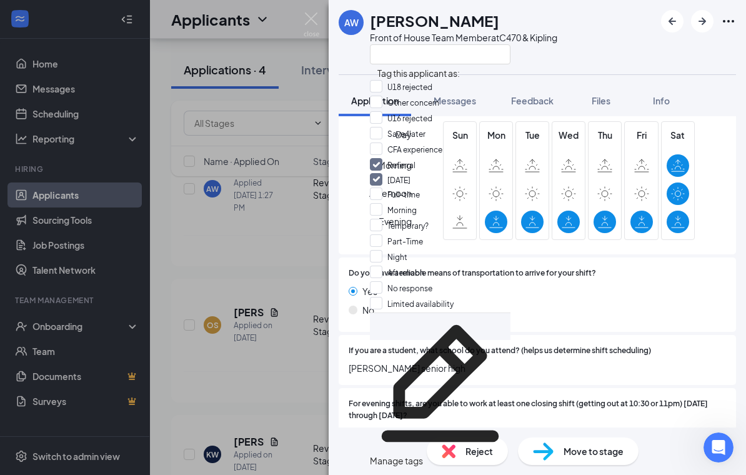
scroll to position [120, 0]
click at [385, 234] on input "Part-Time" at bounding box center [396, 241] width 53 height 14
checkbox input "true"
click at [386, 249] on input "Night" at bounding box center [388, 256] width 37 height 14
checkbox input "true"
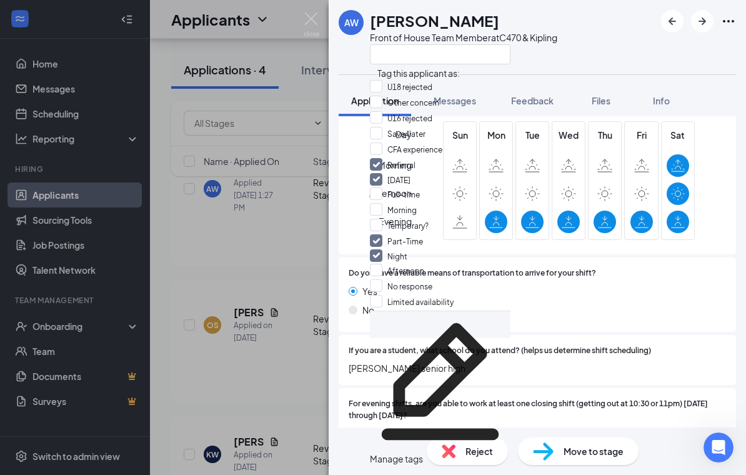
click at [613, 54] on div "AW [PERSON_NAME] Front of House Team Member at C470 & Kipling" at bounding box center [536, 37] width 417 height 74
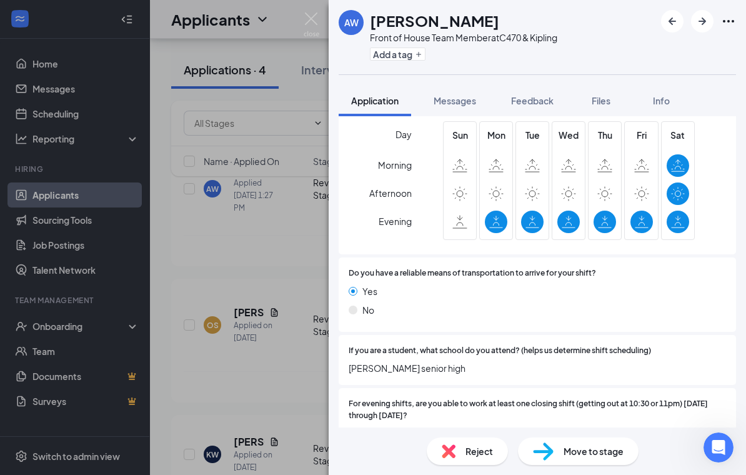
scroll to position [1335, 0]
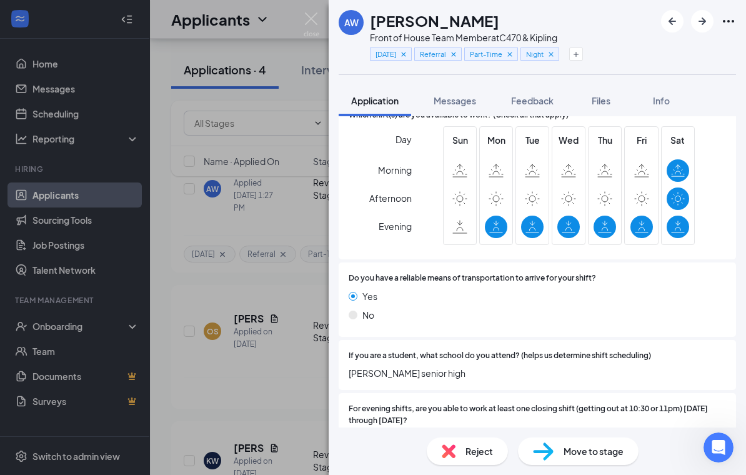
click at [317, 11] on div "AW [PERSON_NAME] Front of House Team Member at C470 & Kipling [DATE] Referral P…" at bounding box center [373, 237] width 746 height 475
